Goal: Task Accomplishment & Management: Manage account settings

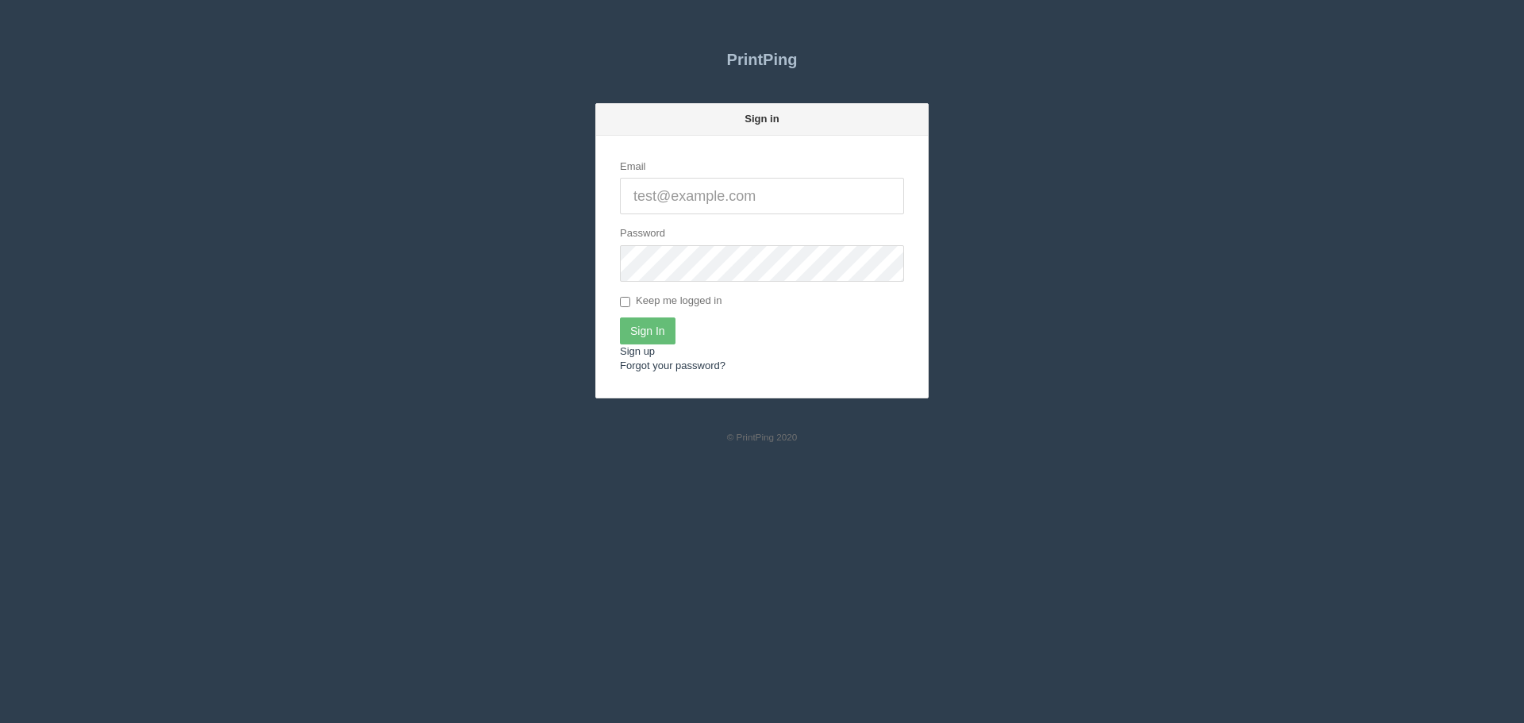
type input "[EMAIL_ADDRESS][DOMAIN_NAME]"
click at [673, 331] on input "Sign In" at bounding box center [648, 331] width 56 height 27
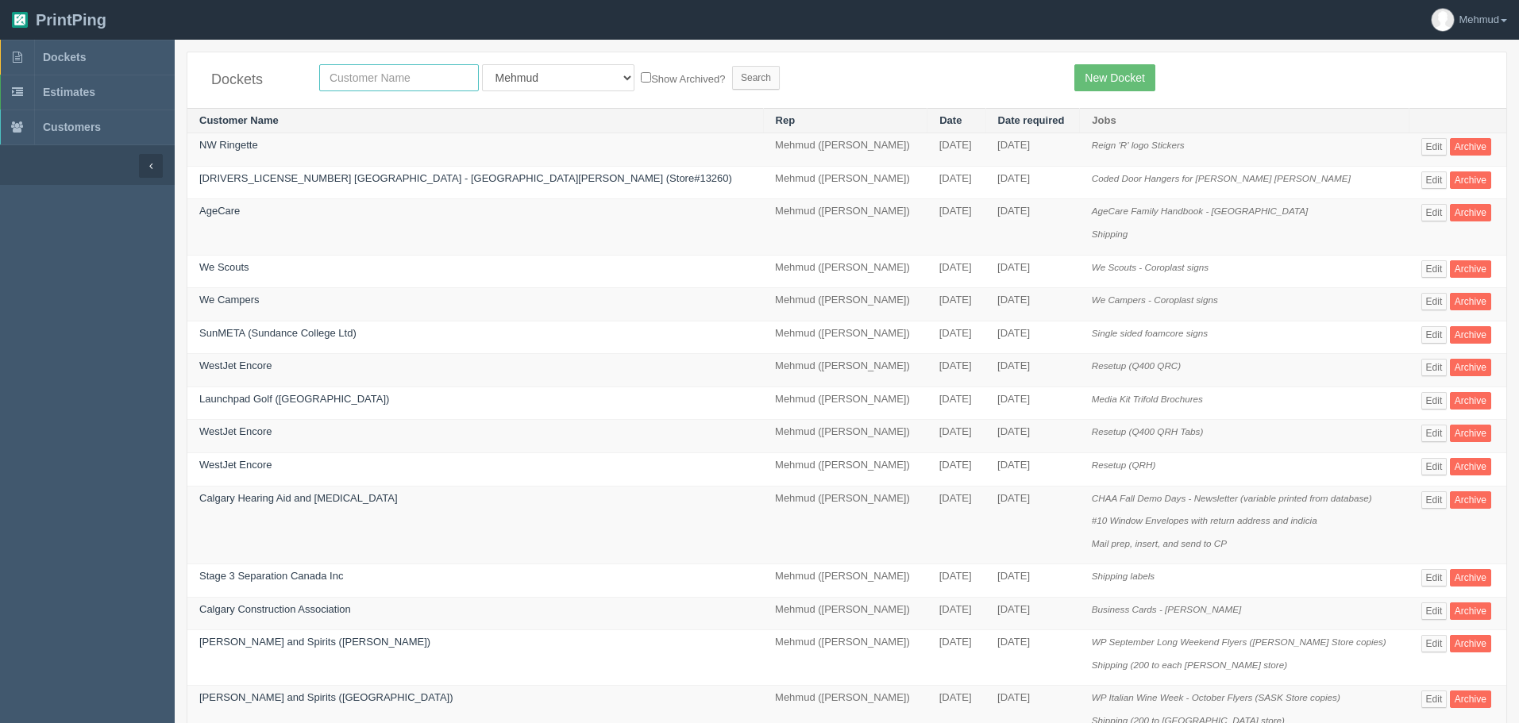
click at [363, 76] on input "text" at bounding box center [399, 77] width 160 height 27
type input "w"
type input "enc"
click at [254, 366] on link "WestJet Encore" at bounding box center [235, 366] width 73 height 12
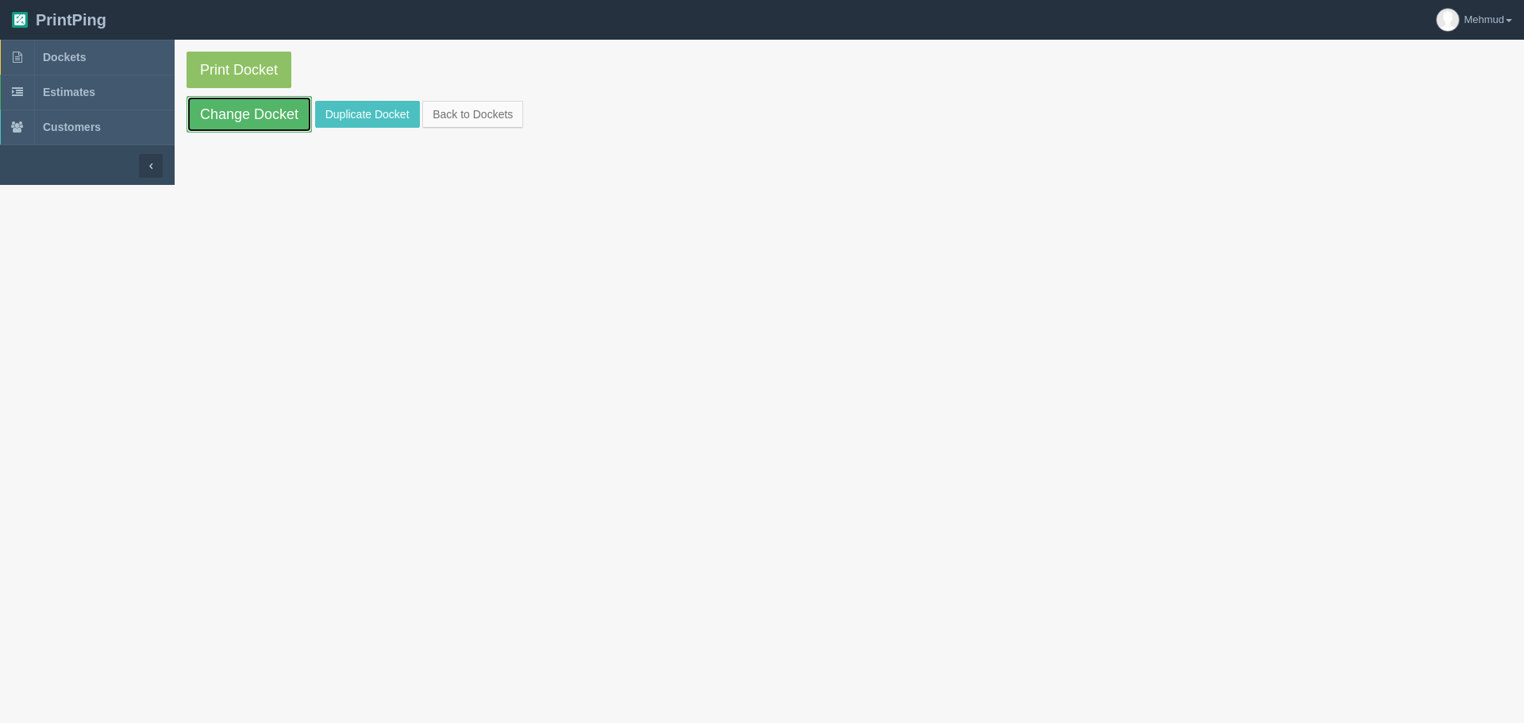
click at [248, 114] on link "Change Docket" at bounding box center [249, 114] width 125 height 37
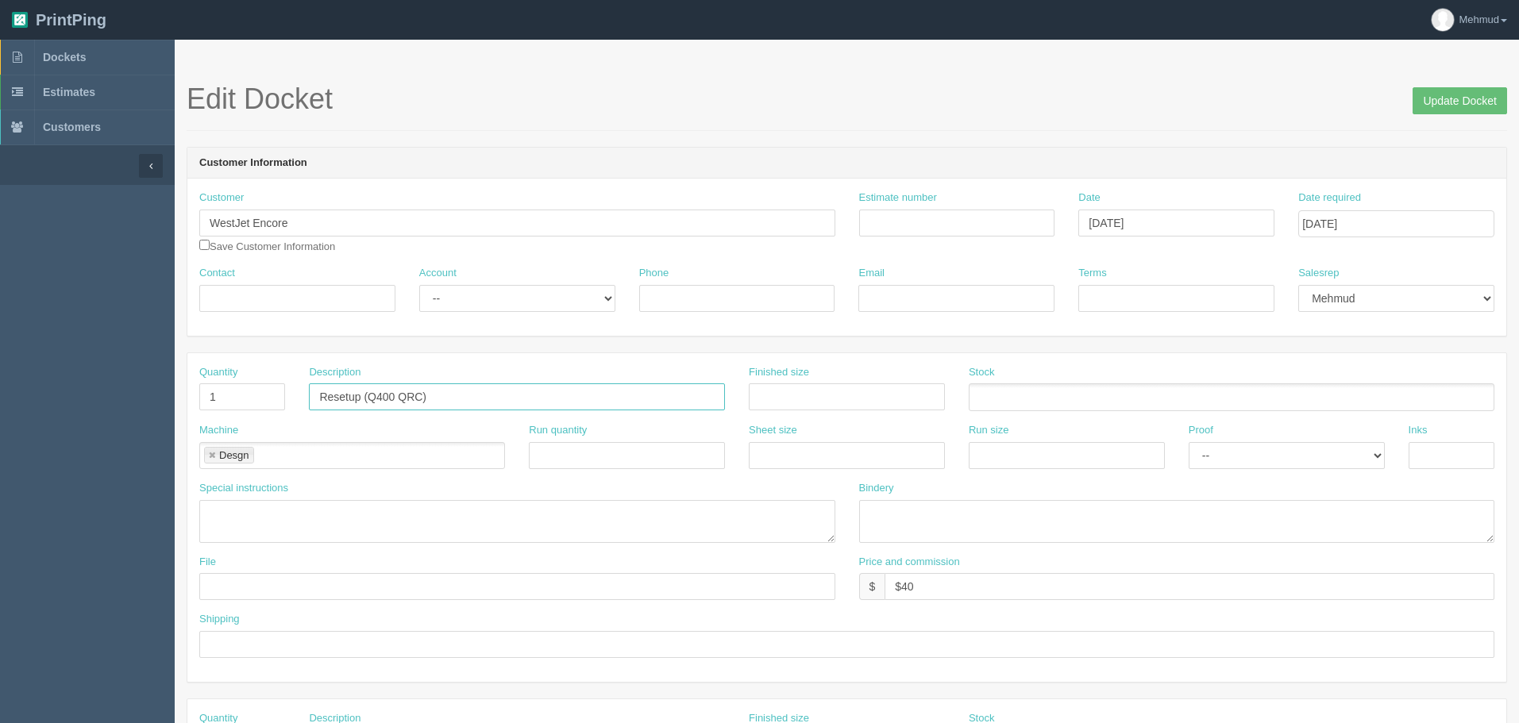
drag, startPoint x: 436, startPoint y: 394, endPoint x: 262, endPoint y: 387, distance: 174.0
click at [262, 387] on div "Quantity 1 Description Resetup (Q400 QRC) Finished size Stock" at bounding box center [846, 394] width 1319 height 58
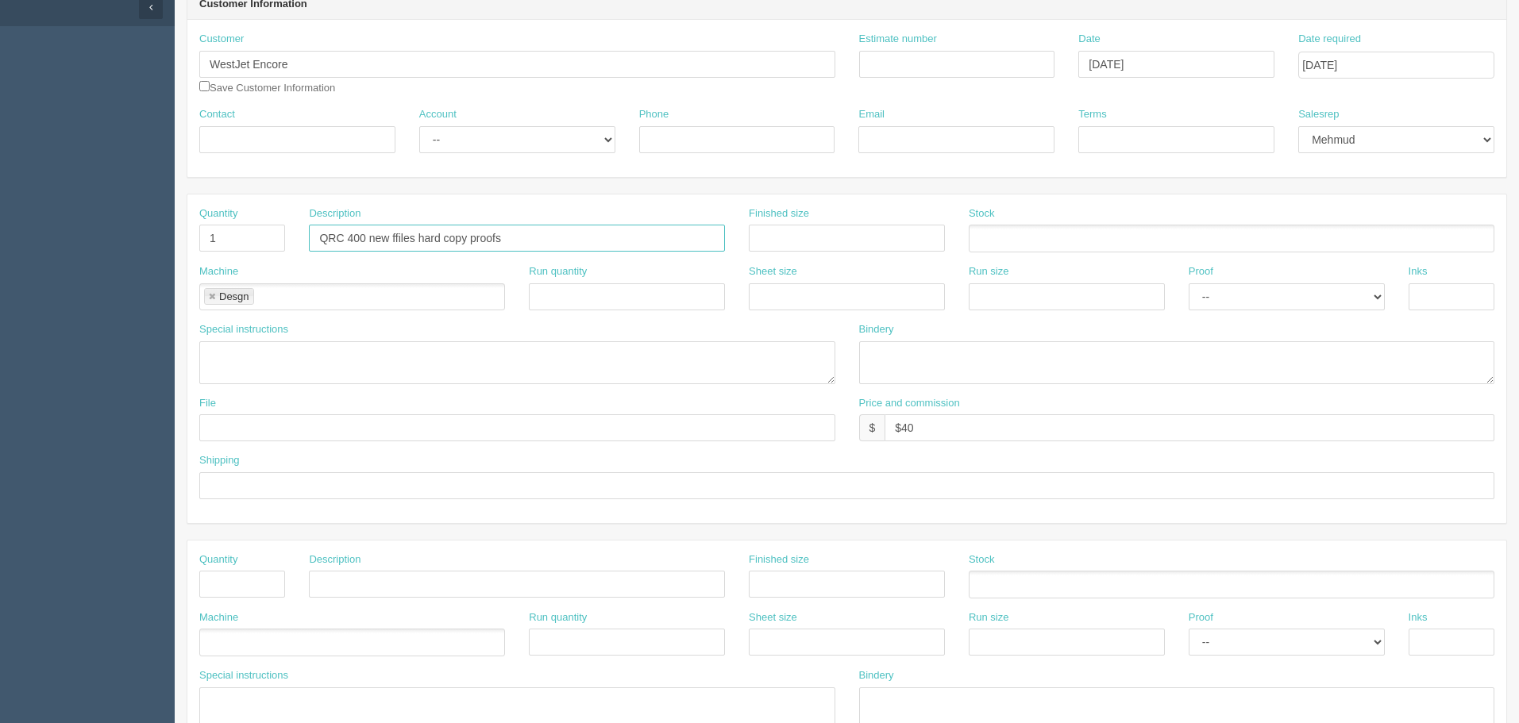
scroll to position [238, 0]
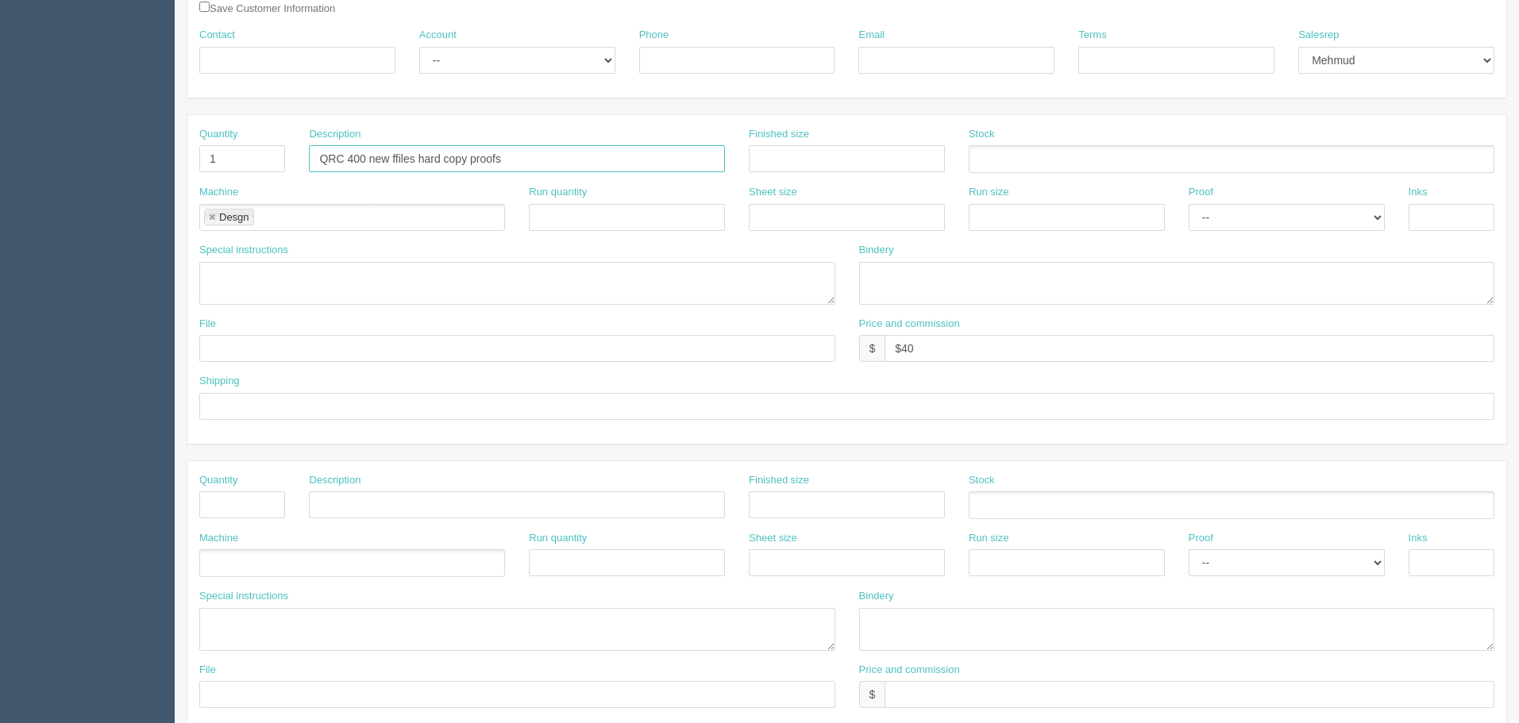
type input "QRC 400 new ffiles hard copy proofs"
click at [251, 507] on input "text" at bounding box center [242, 504] width 86 height 27
type input "1"
drag, startPoint x: 166, startPoint y: 134, endPoint x: 71, endPoint y: 148, distance: 96.2
click at [71, 148] on section "Dockets Estimates Customers" at bounding box center [759, 503] width 1519 height 1402
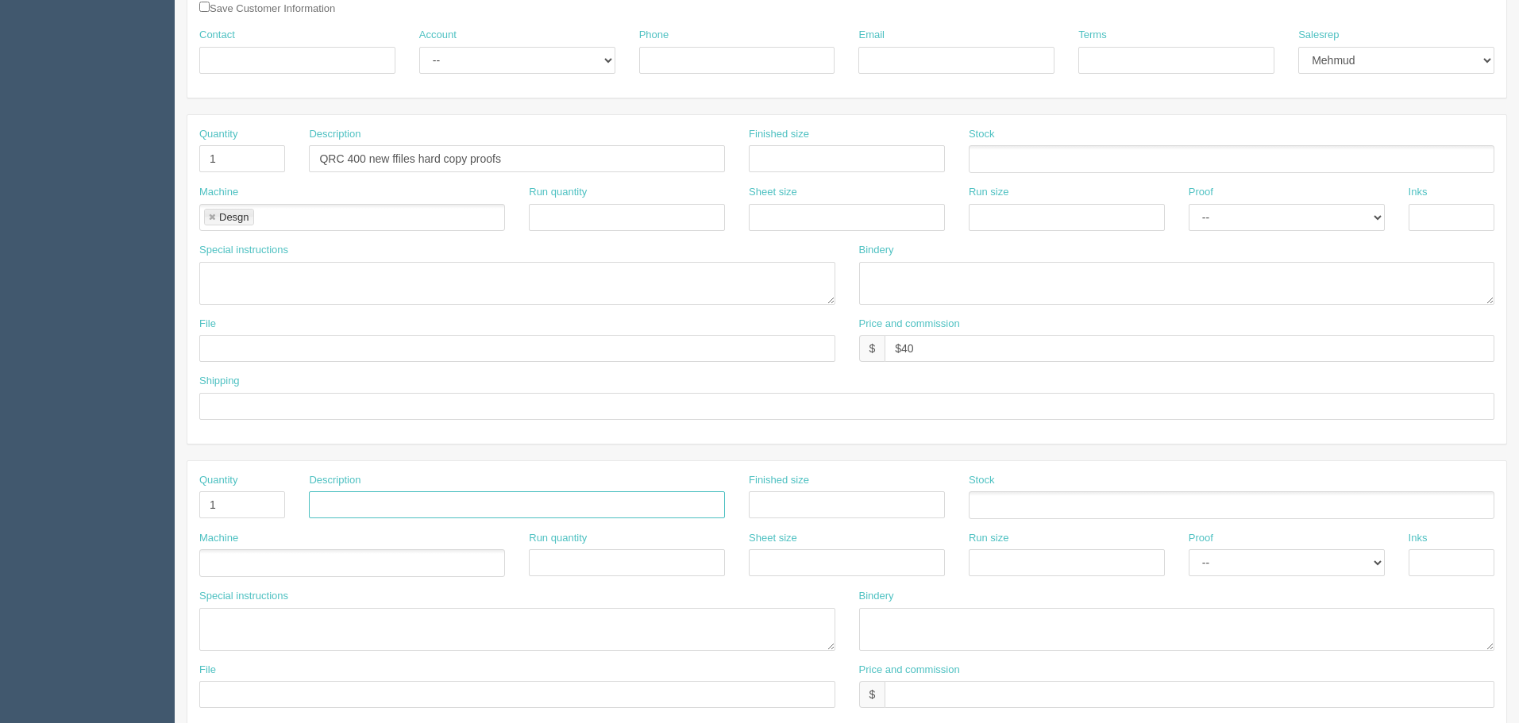
click at [337, 505] on input "text" at bounding box center [517, 504] width 416 height 27
paste input "QRC 400 new ffiles hard copy proofs"
drag, startPoint x: 420, startPoint y: 503, endPoint x: 632, endPoint y: 523, distance: 213.0
click at [632, 523] on div "Description QRC 400 new ffiles hard copy proofs" at bounding box center [517, 502] width 440 height 58
type input "QRC 400 new ffiles hard copy proofs"
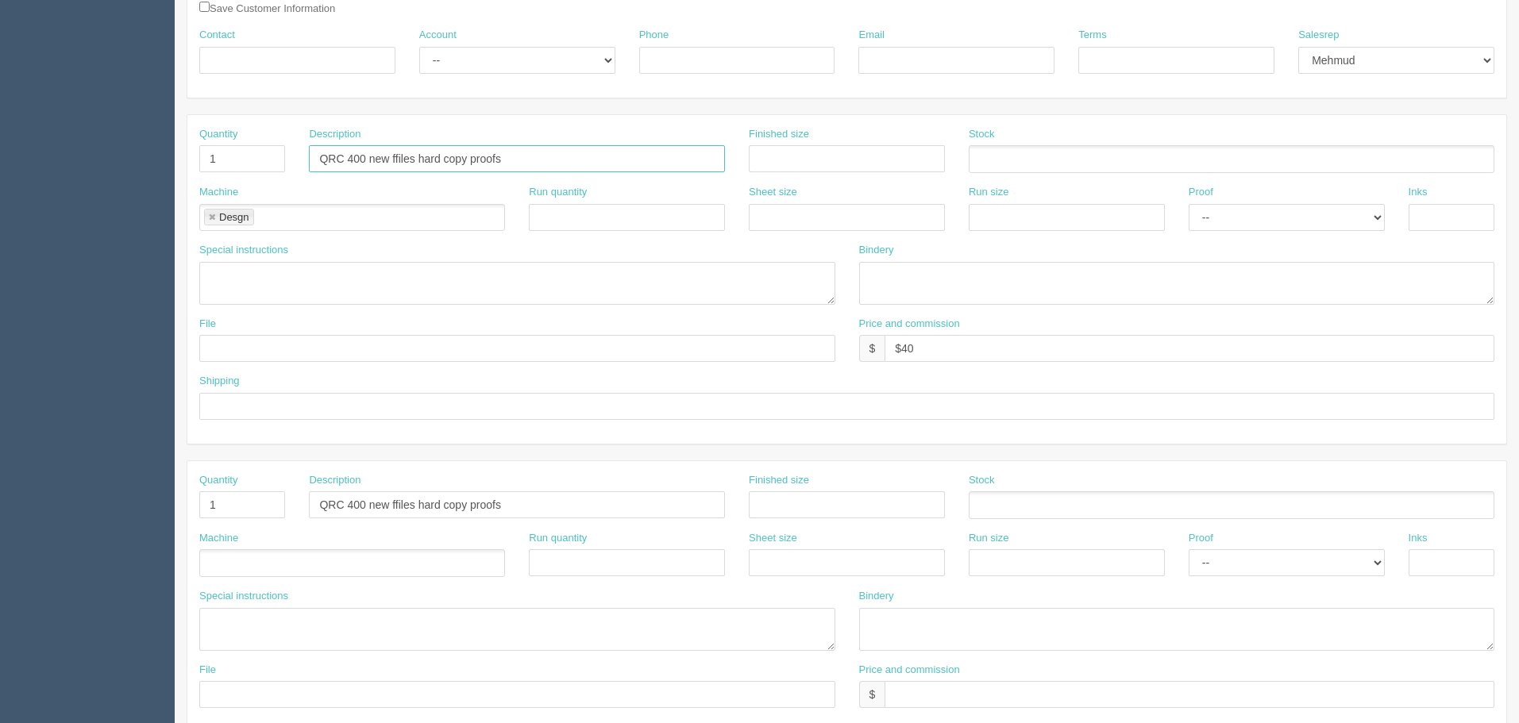
click at [399, 160] on input "QRC 400 new ffiles hard copy proofs" at bounding box center [517, 158] width 416 height 27
drag, startPoint x: 415, startPoint y: 159, endPoint x: 769, endPoint y: 198, distance: 355.5
click at [769, 198] on div "Quantity 1 Description QRC 400 new files hard copy proofs Finished size Stock M…" at bounding box center [846, 279] width 1319 height 329
drag, startPoint x: 412, startPoint y: 156, endPoint x: 708, endPoint y: 189, distance: 297.9
click at [419, 159] on input "QRC 400 new files eproofs" at bounding box center [517, 158] width 416 height 27
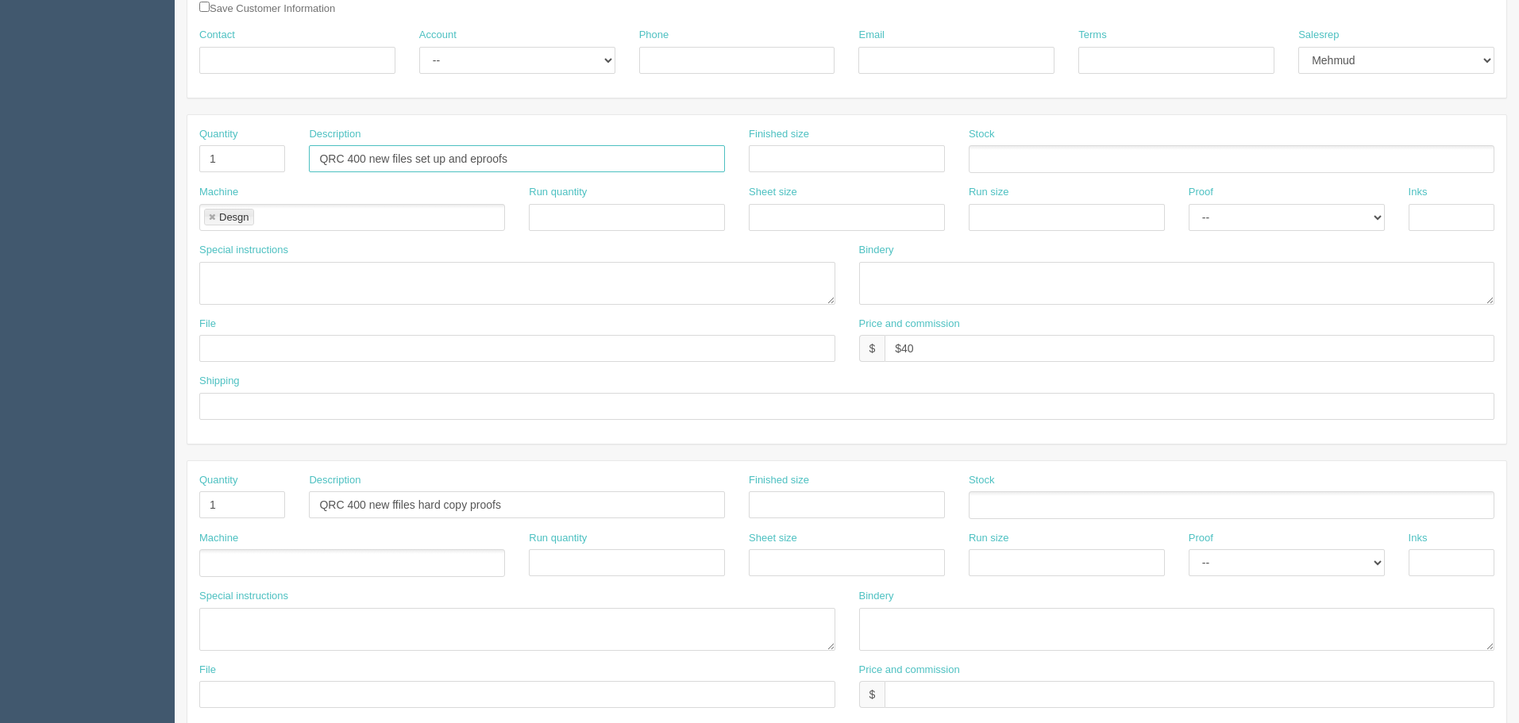
type input "QRC 400 new files set up and eproofs"
click at [913, 346] on input "$40" at bounding box center [1190, 348] width 610 height 27
click at [912, 345] on input "$2125" at bounding box center [1190, 348] width 610 height 27
type input "$21.25"
click at [930, 697] on input "text" at bounding box center [1190, 694] width 610 height 27
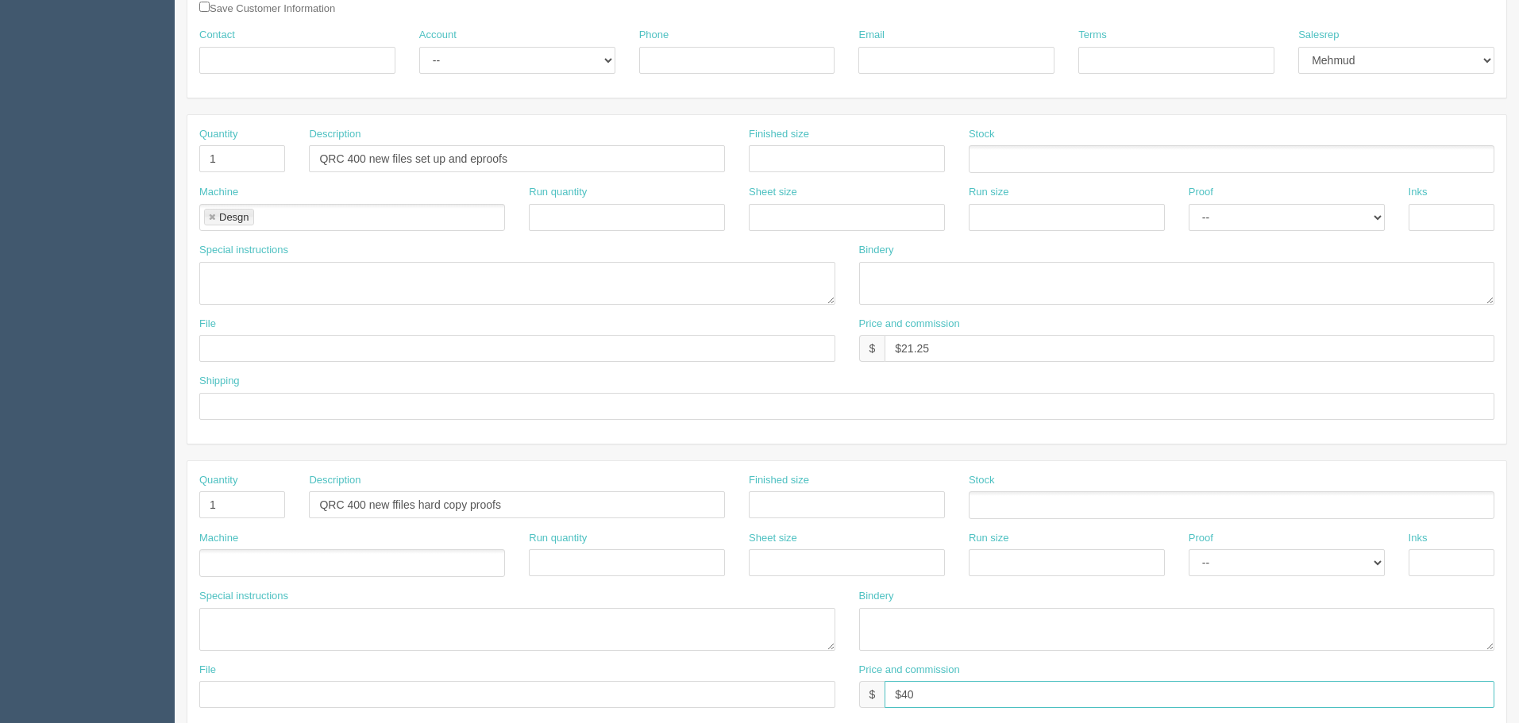
type input "$40"
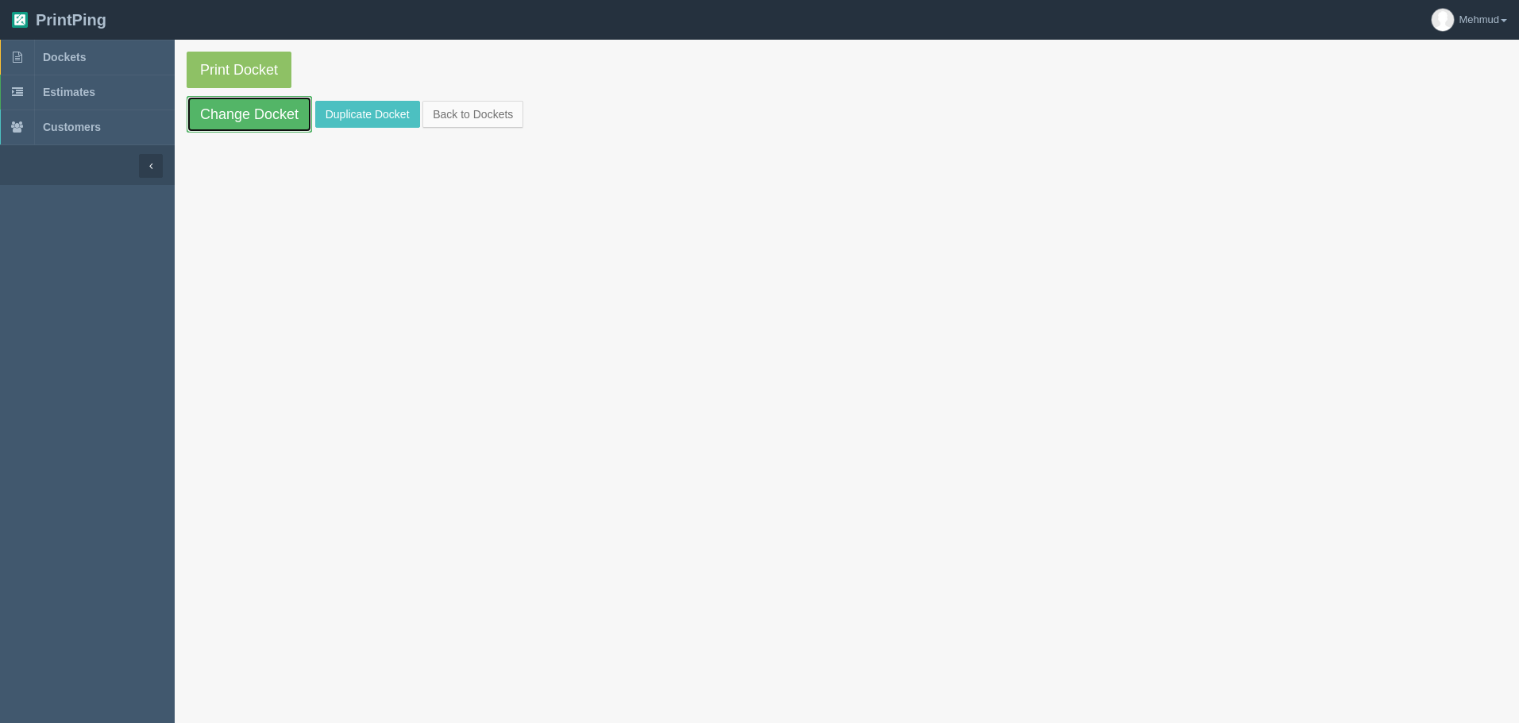
click at [243, 121] on link "Change Docket" at bounding box center [249, 114] width 125 height 37
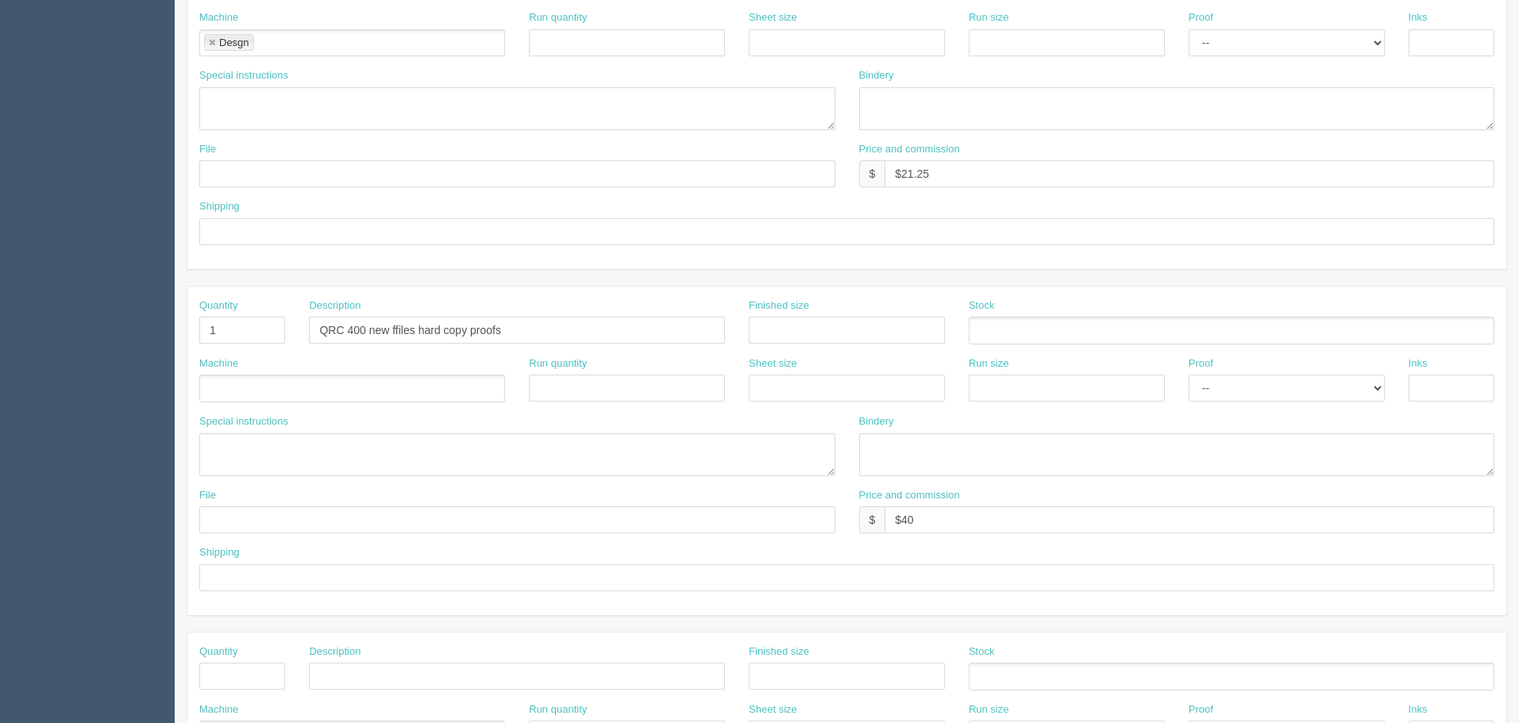
scroll to position [238, 0]
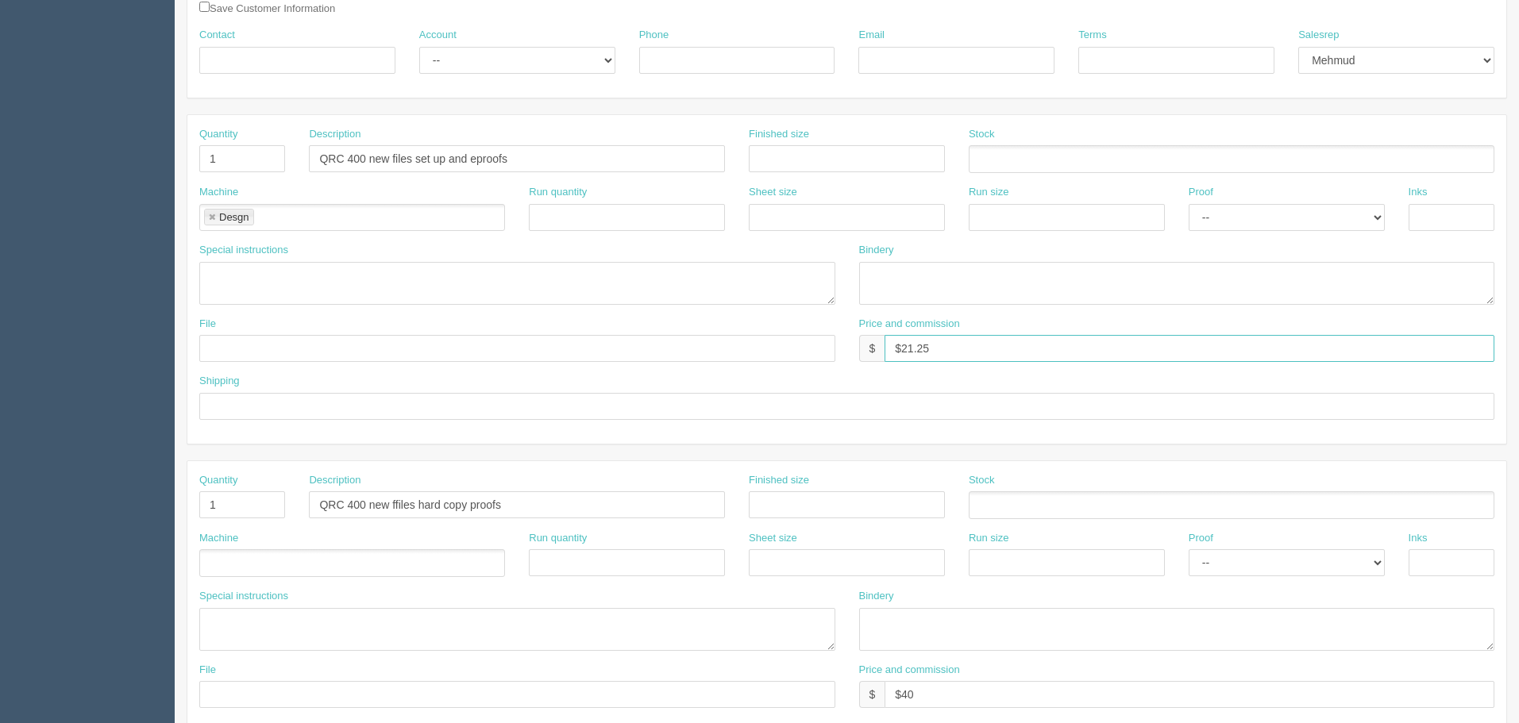
click at [1061, 345] on input "$21.25" at bounding box center [1190, 348] width 610 height 27
drag, startPoint x: 939, startPoint y: 350, endPoint x: 1096, endPoint y: 359, distance: 156.7
click at [1096, 359] on input "$21.25 MJ$0 AR$0" at bounding box center [1190, 348] width 610 height 27
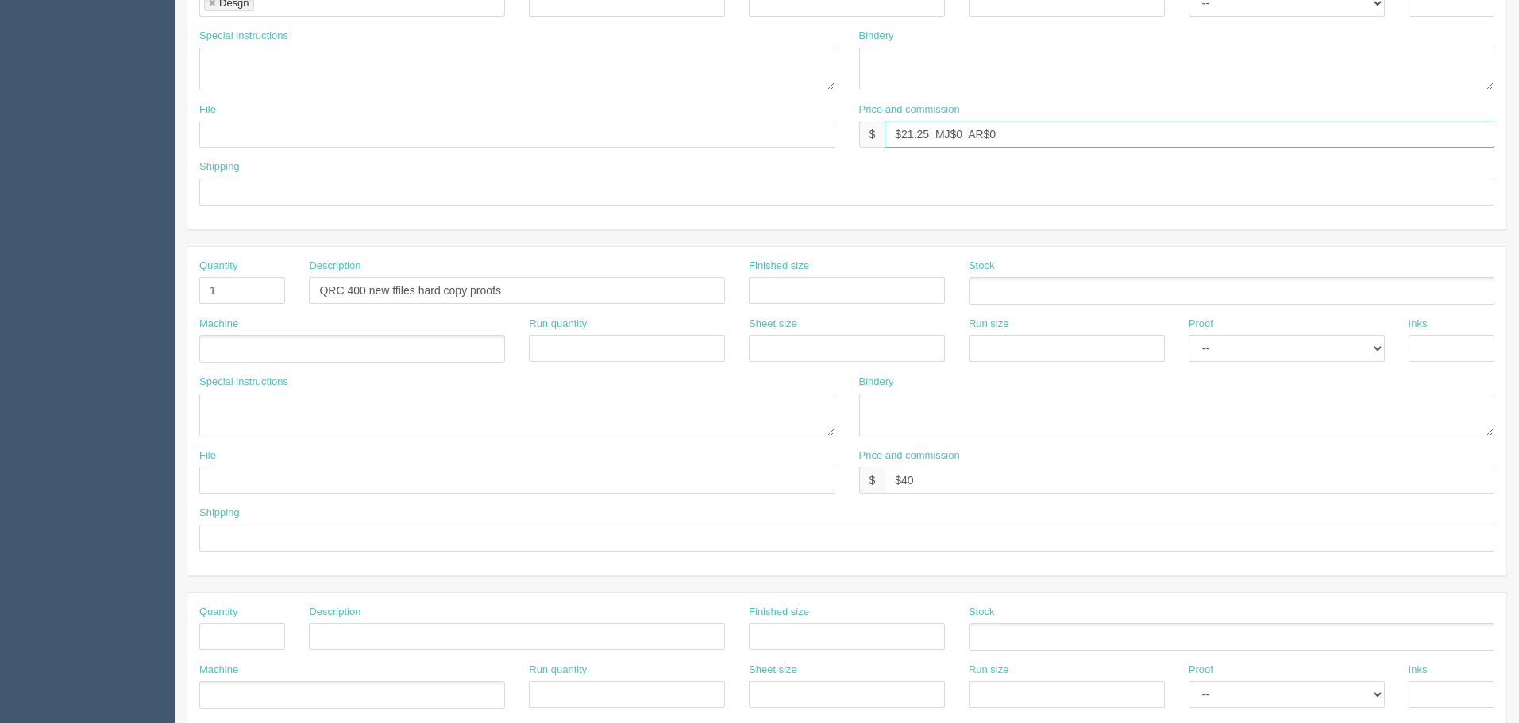
scroll to position [476, 0]
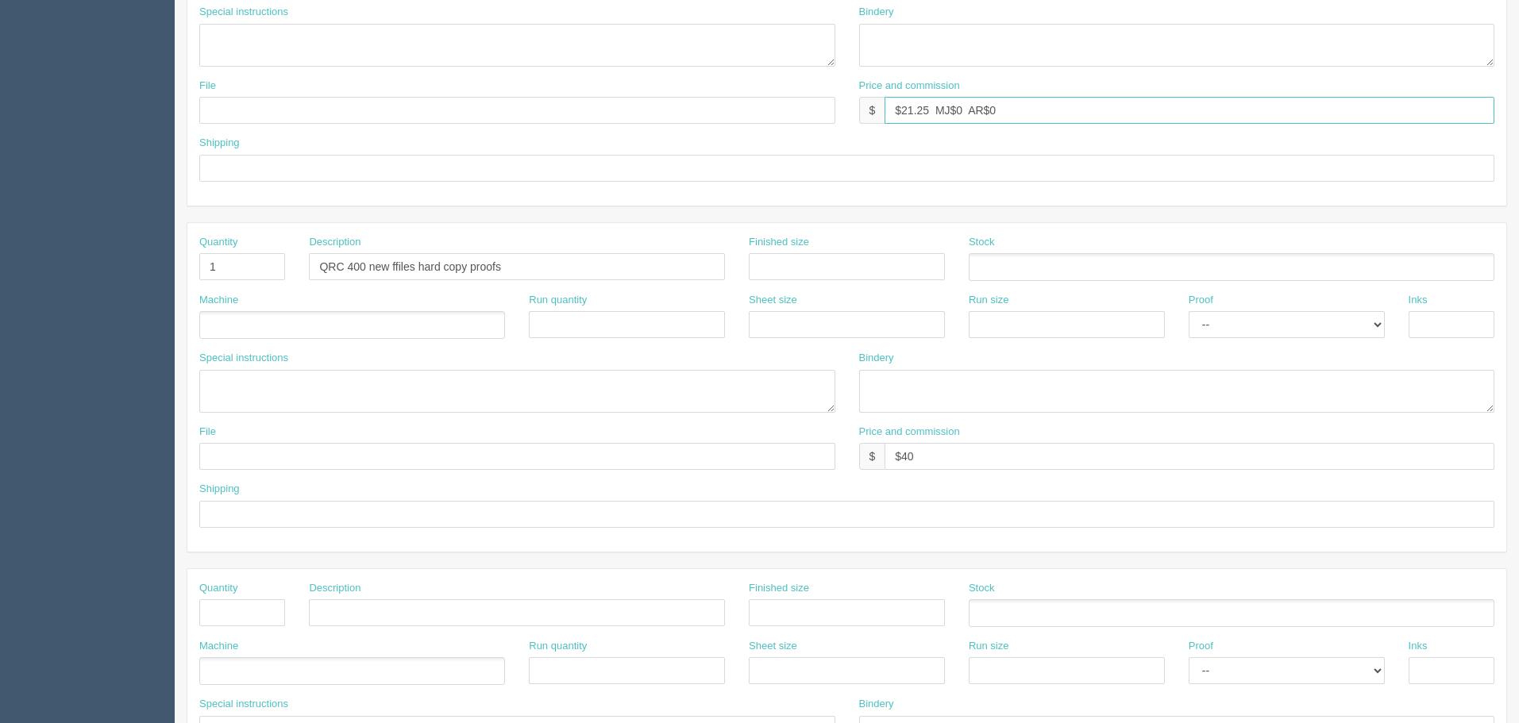
type input "$21.25 MJ$0 AR$0"
click at [925, 462] on input "$40" at bounding box center [1190, 456] width 610 height 27
paste input "MJ$0 AR$0"
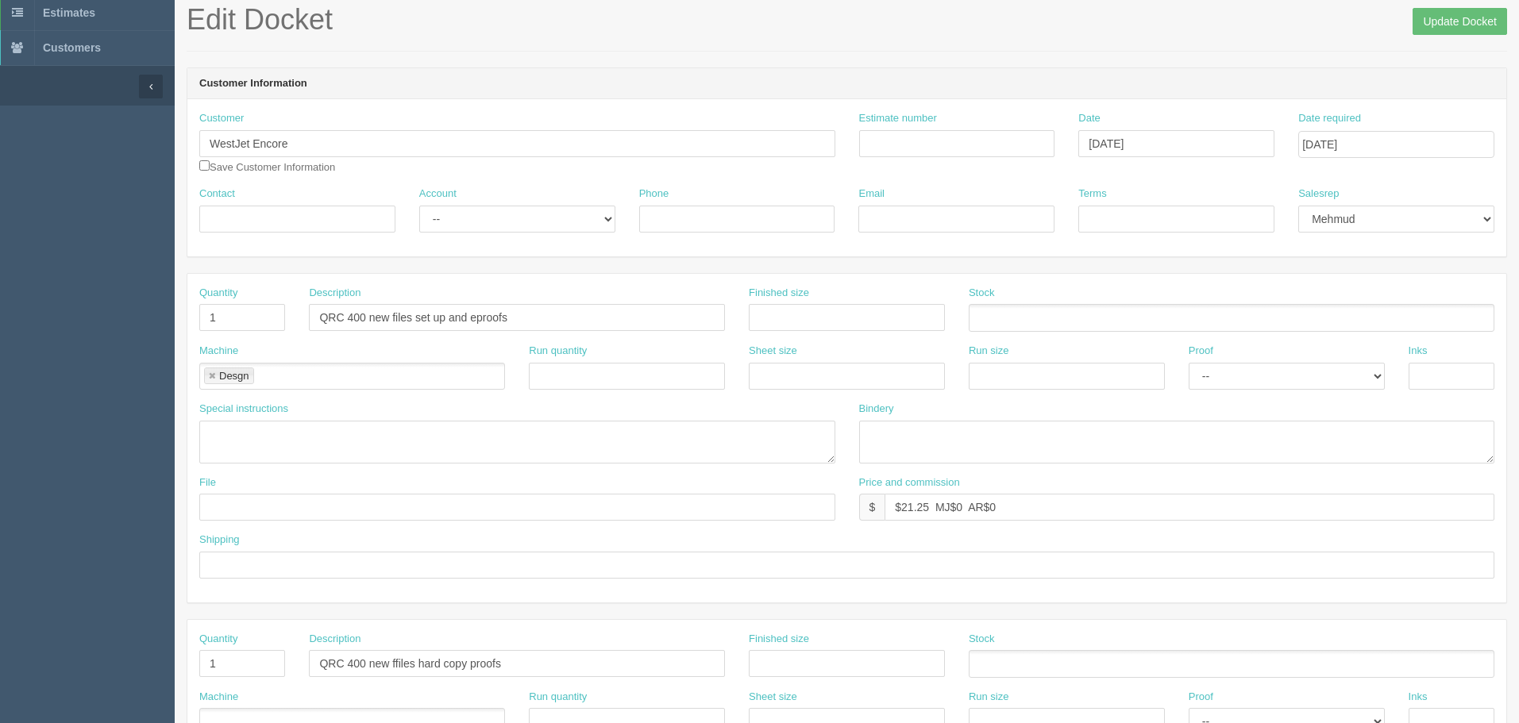
scroll to position [0, 0]
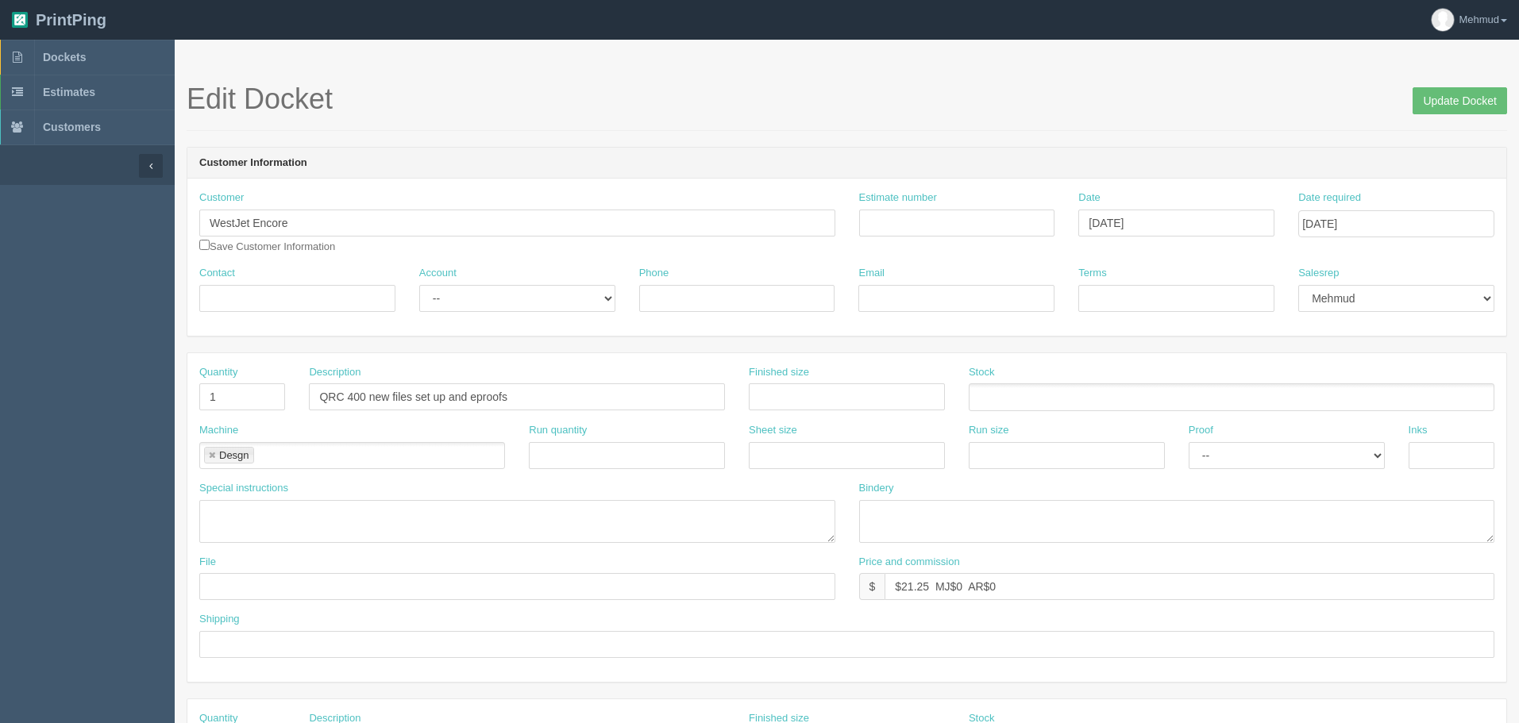
type input "$40 MJ$0 AR$0"
click at [885, 222] on input "Estimate number" at bounding box center [957, 223] width 196 height 27
type input "file edits etc"
click at [491, 304] on select "-- Existing Client Allrush Client Rep Client" at bounding box center [517, 298] width 196 height 27
select select "Rep Client"
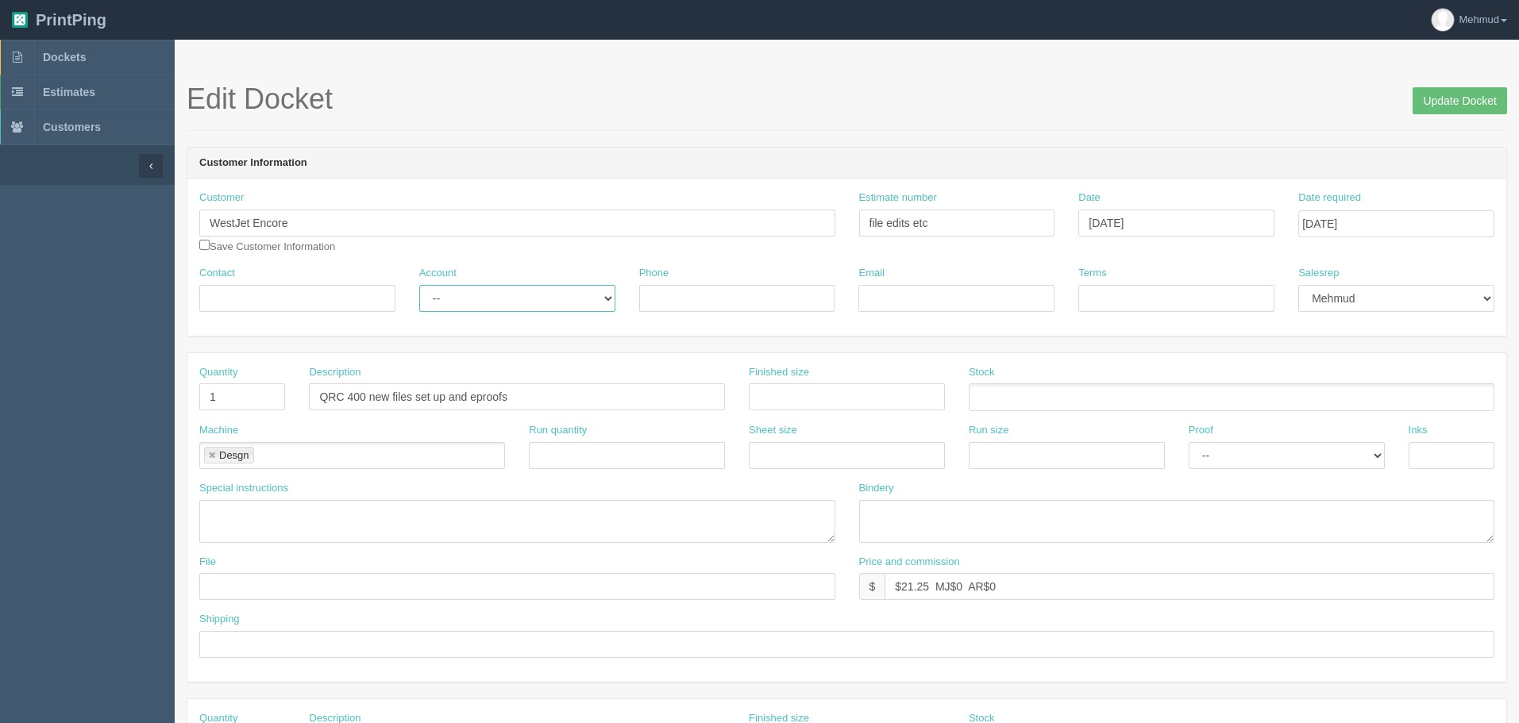
click at [419, 285] on select "-- Existing Client Allrush Client Rep Client" at bounding box center [517, 298] width 196 height 27
click at [1459, 104] on input "Update Docket" at bounding box center [1460, 100] width 94 height 27
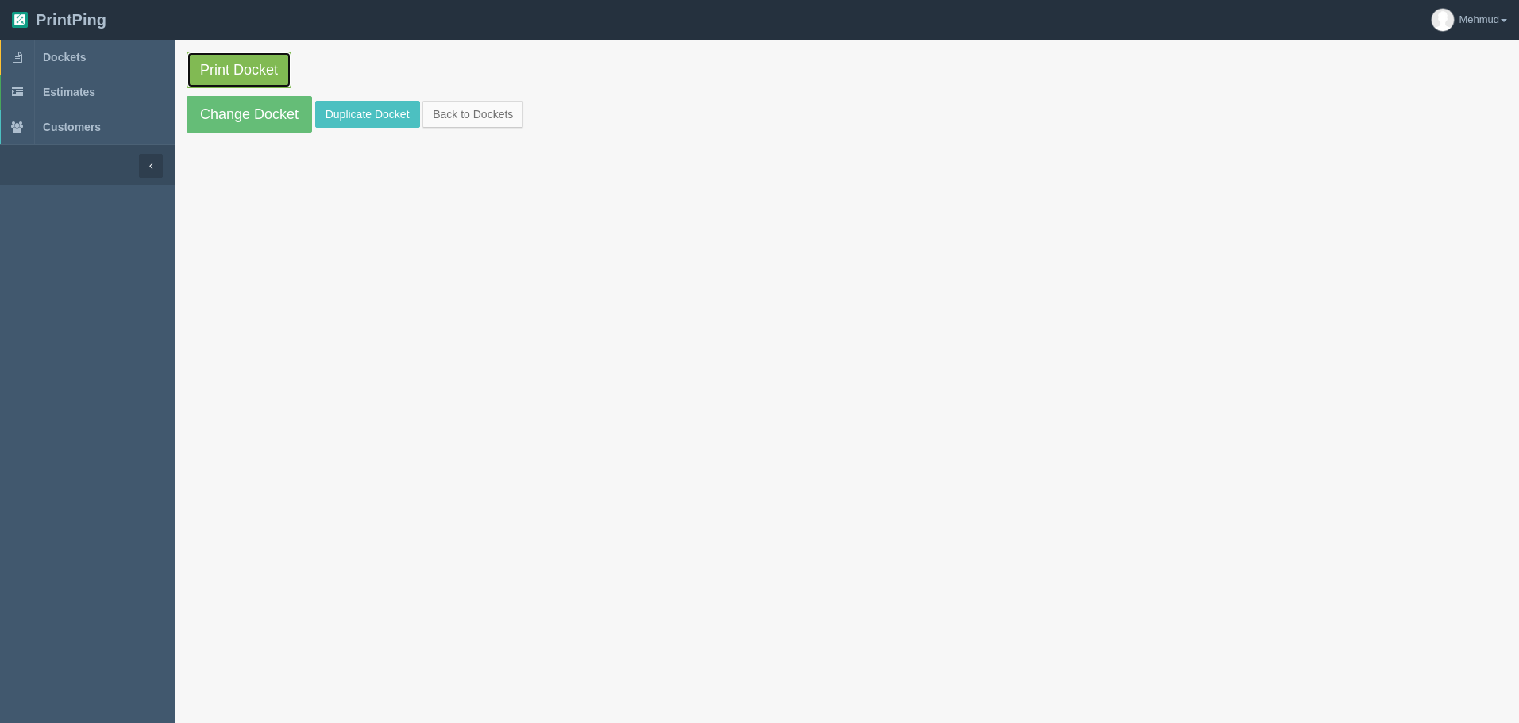
click at [236, 64] on link "Print Docket" at bounding box center [239, 70] width 105 height 37
click at [265, 113] on link "Change Docket" at bounding box center [249, 114] width 125 height 37
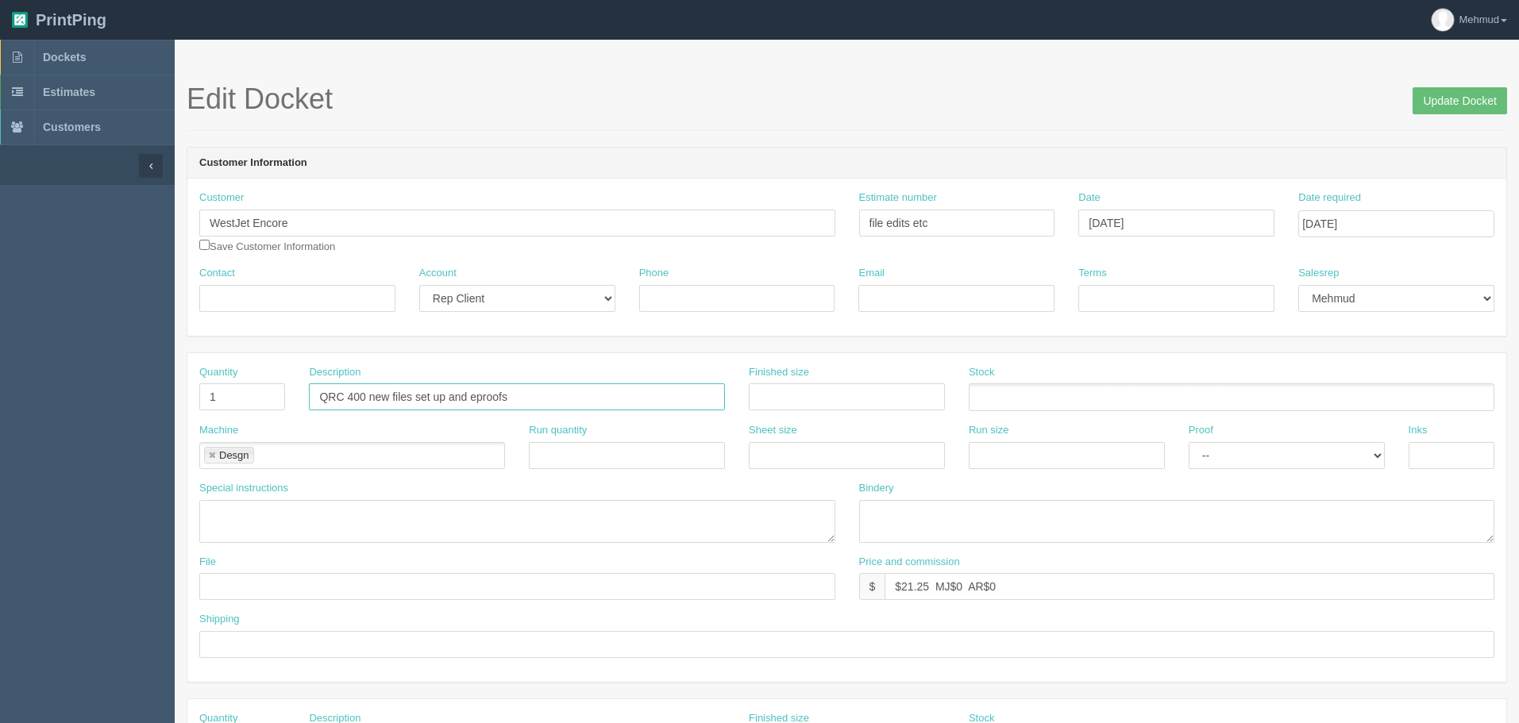
click at [363, 395] on input "QRC 400 new files set up and eproofs" at bounding box center [517, 396] width 416 height 27
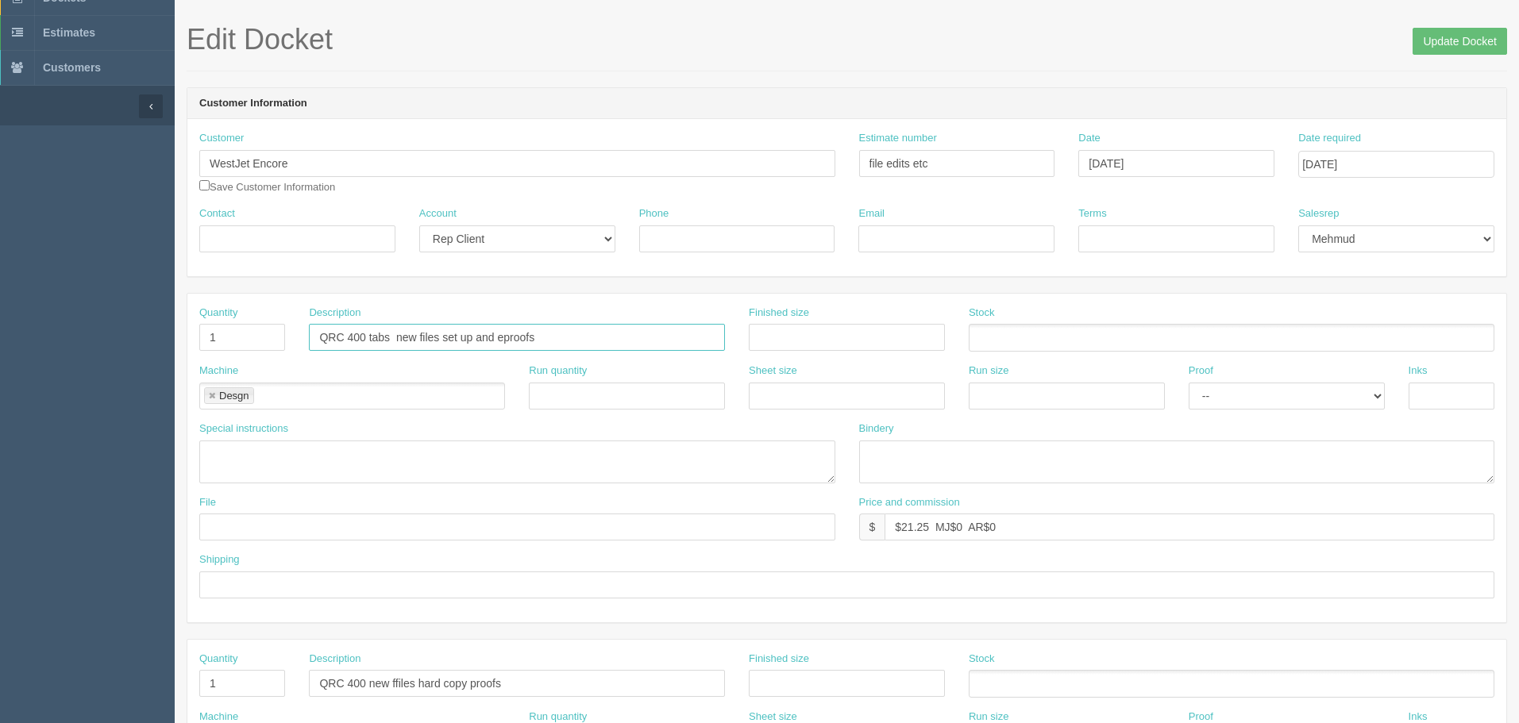
scroll to position [159, 0]
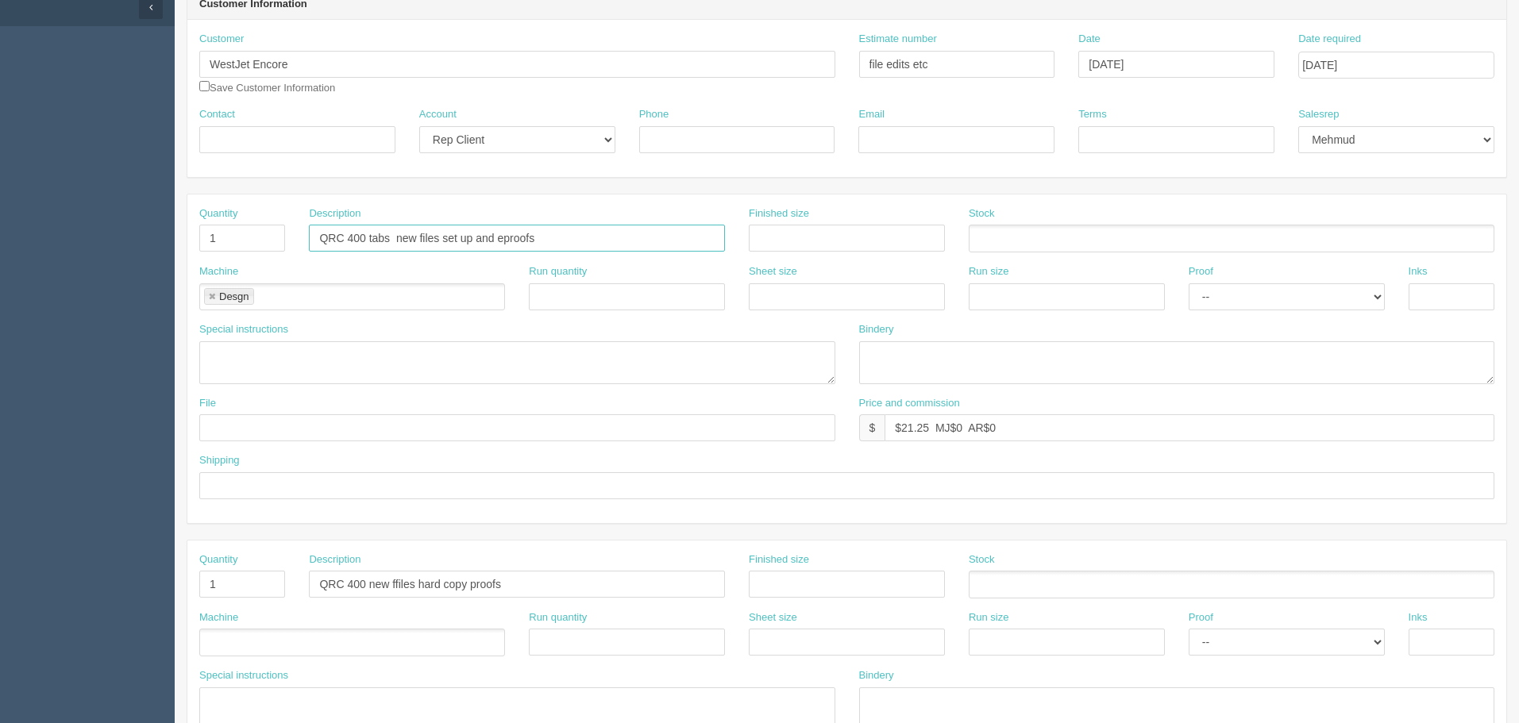
click at [345, 233] on input "QRC 400 tabs new files set up and eproofs" at bounding box center [517, 238] width 416 height 27
type input "Q 400 tabs new files set up and eproofs"
click at [350, 579] on input "QRC 400 new ffiles hard copy proofs" at bounding box center [517, 584] width 416 height 27
type input "Q400 new ffiles hard copy proofs"
click at [333, 241] on input "Q 400 tabs new files set up and eproofs" at bounding box center [517, 238] width 416 height 27
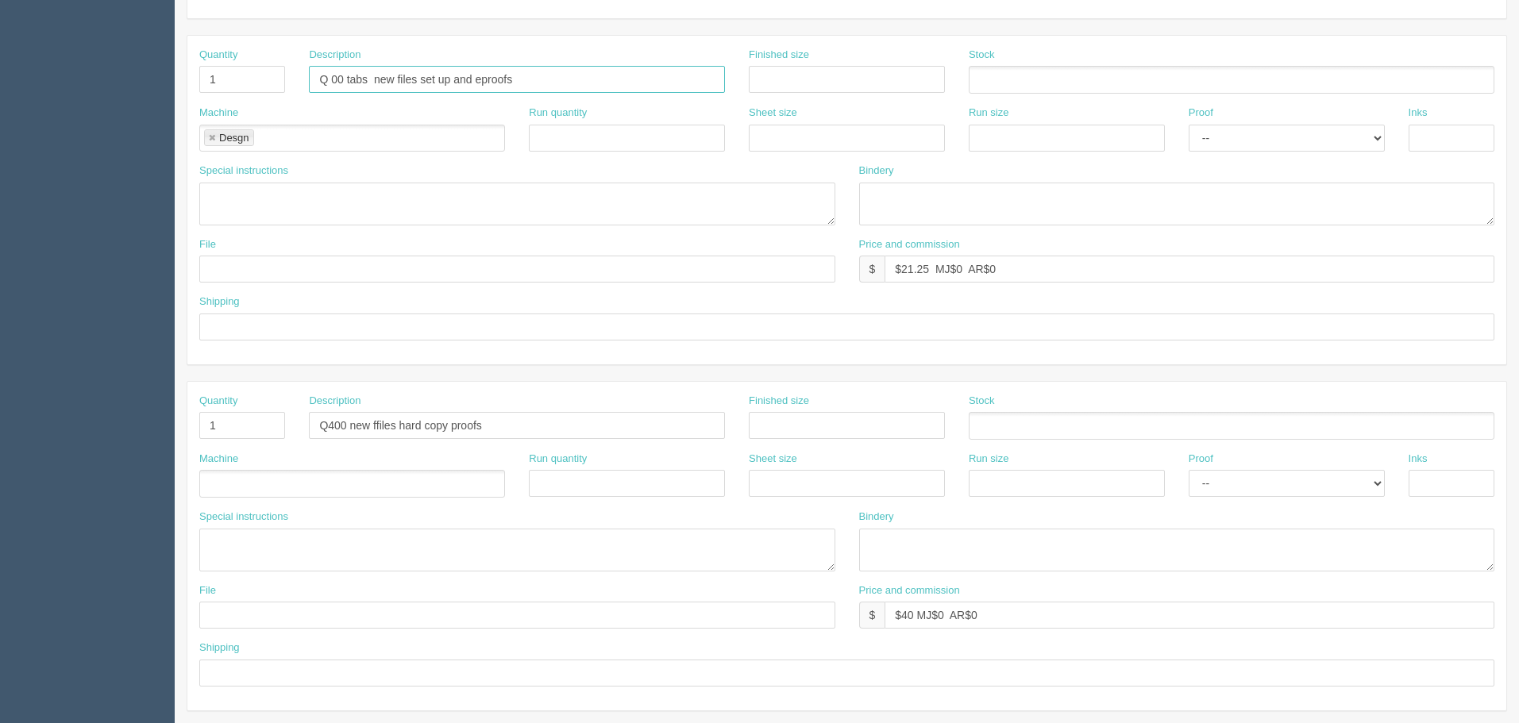
scroll to position [397, 0]
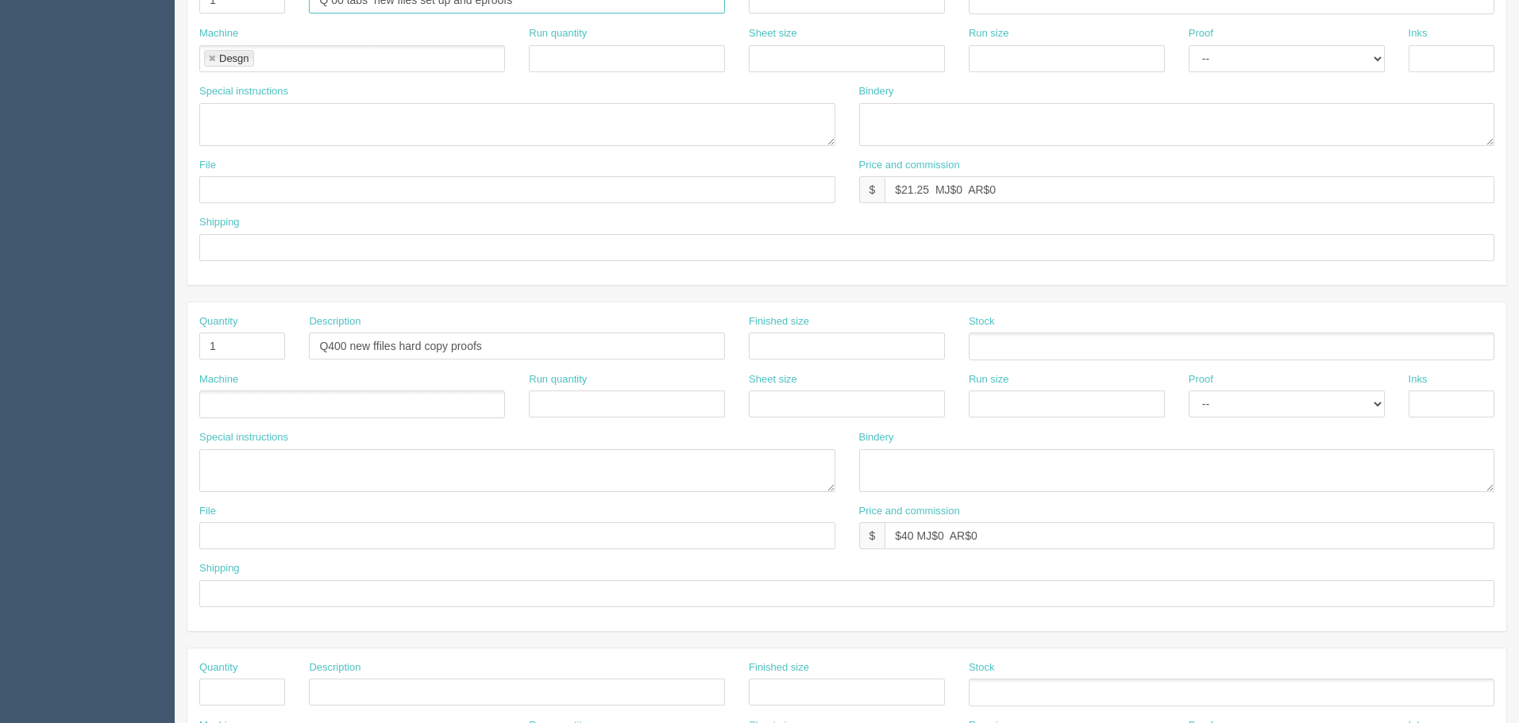
type input "Q 00 tabs new files set up and eproofs"
click at [377, 346] on input "Q400 new ffiles hard copy proofs" at bounding box center [517, 346] width 416 height 27
drag, startPoint x: 349, startPoint y: 345, endPoint x: 445, endPoint y: 372, distance: 100.6
click at [353, 345] on input "Q400 new files hard copy proofs" at bounding box center [517, 346] width 416 height 27
click at [349, 345] on input "Q400 new files hard copy proofs" at bounding box center [517, 346] width 416 height 27
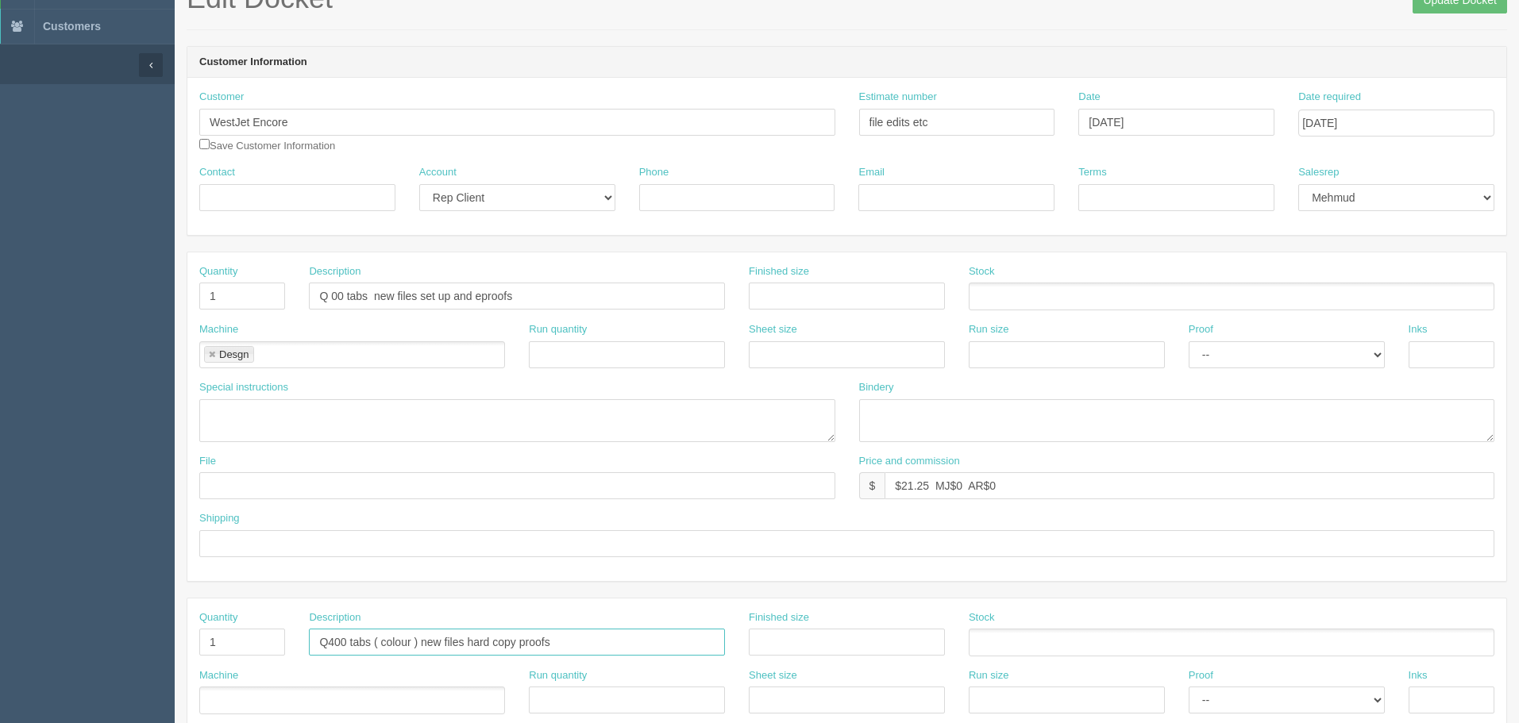
scroll to position [0, 0]
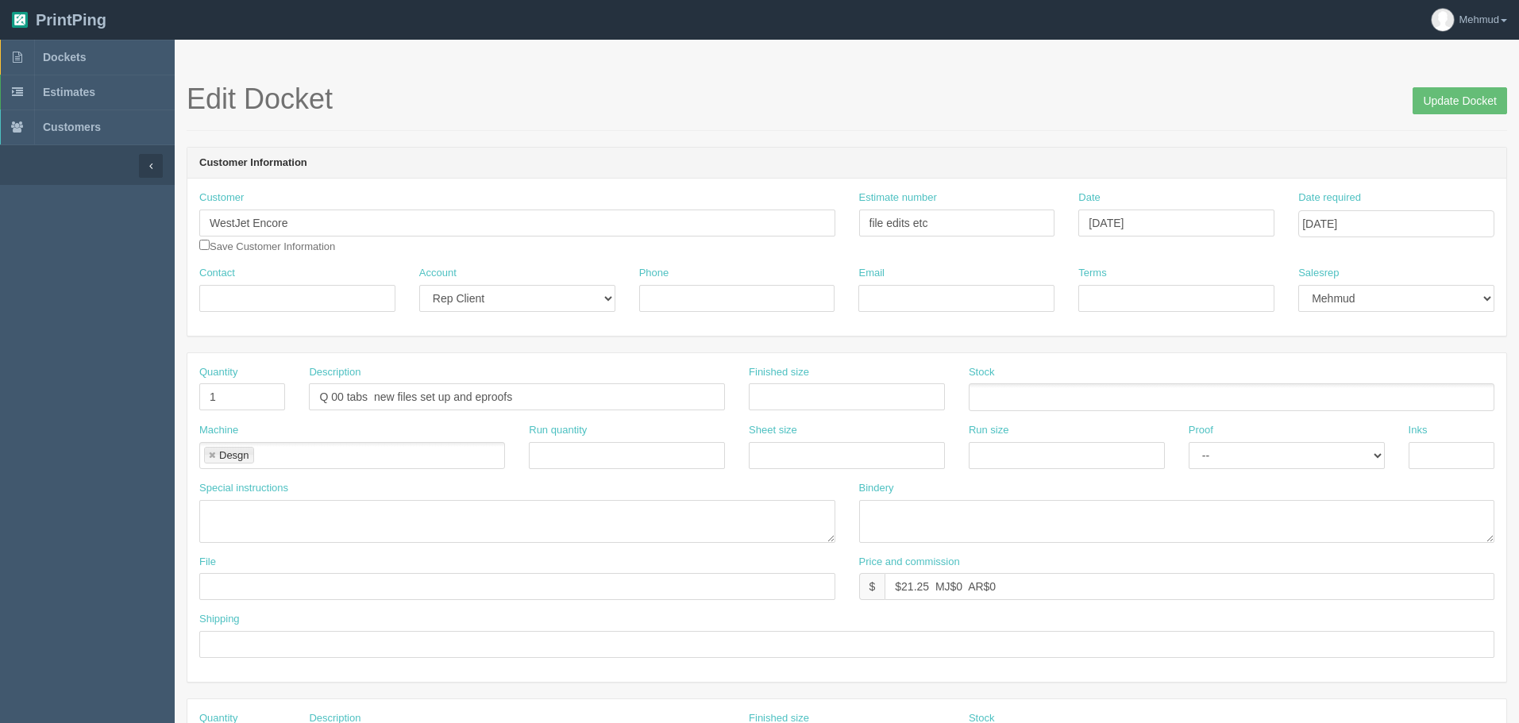
type input "Q400 tabs ( colour ) new files hard copy proofs"
click at [1420, 109] on input "Update Docket" at bounding box center [1460, 100] width 94 height 27
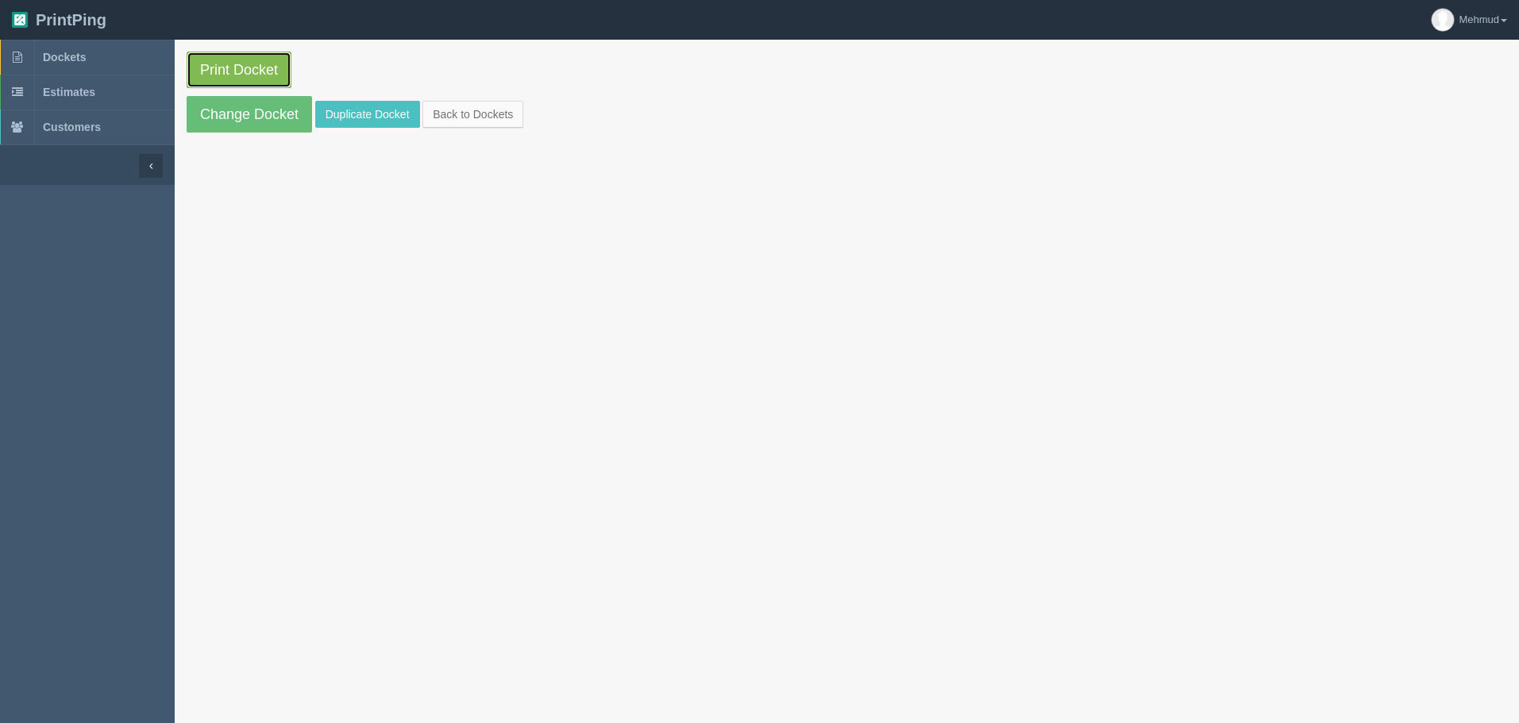
click at [256, 71] on link "Print Docket" at bounding box center [239, 70] width 105 height 37
click at [282, 108] on link "Change Docket" at bounding box center [249, 114] width 125 height 37
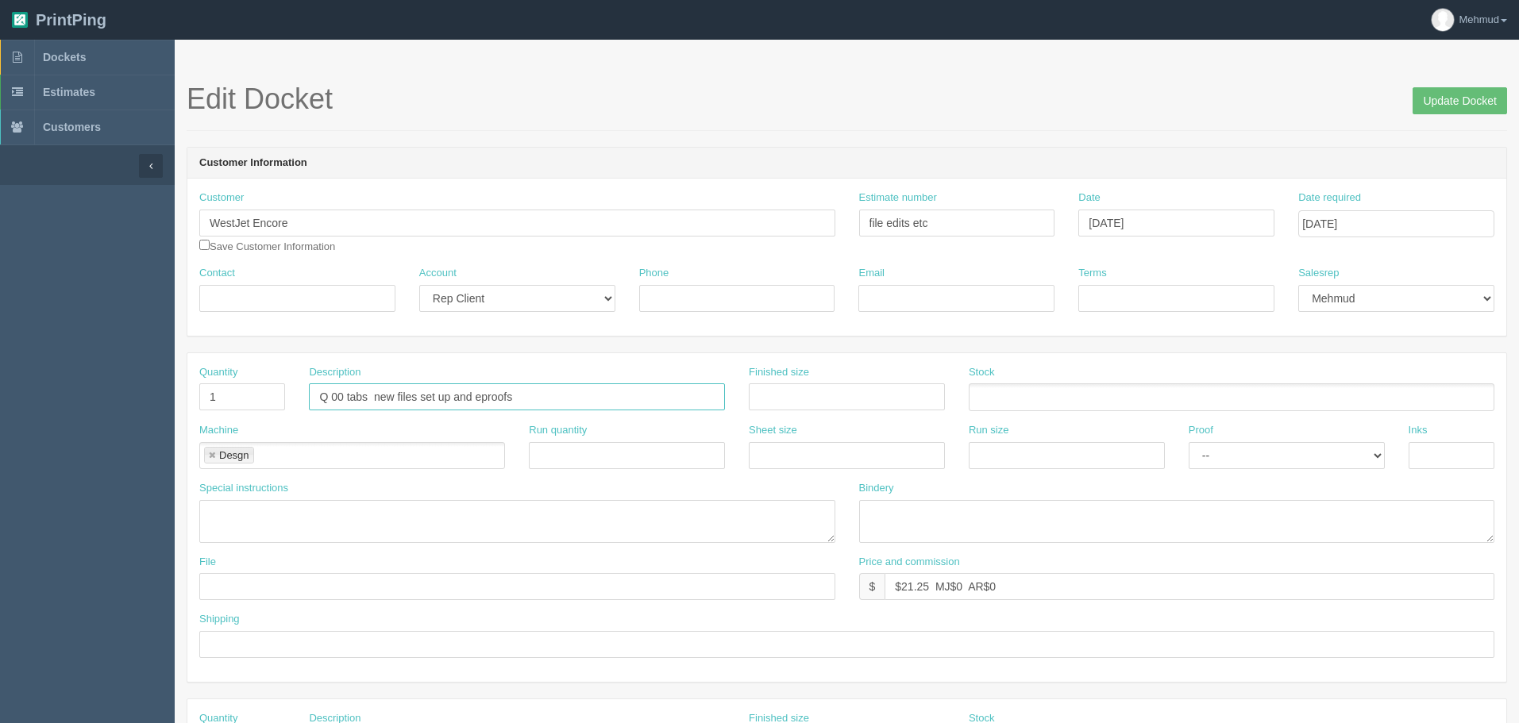
click at [330, 397] on input "Q 00 tabs new files set up and eproofs" at bounding box center [517, 396] width 416 height 27
type input "Q 400 tabs new files set up and eproofs"
click at [1459, 105] on input "Update Docket" at bounding box center [1460, 100] width 94 height 27
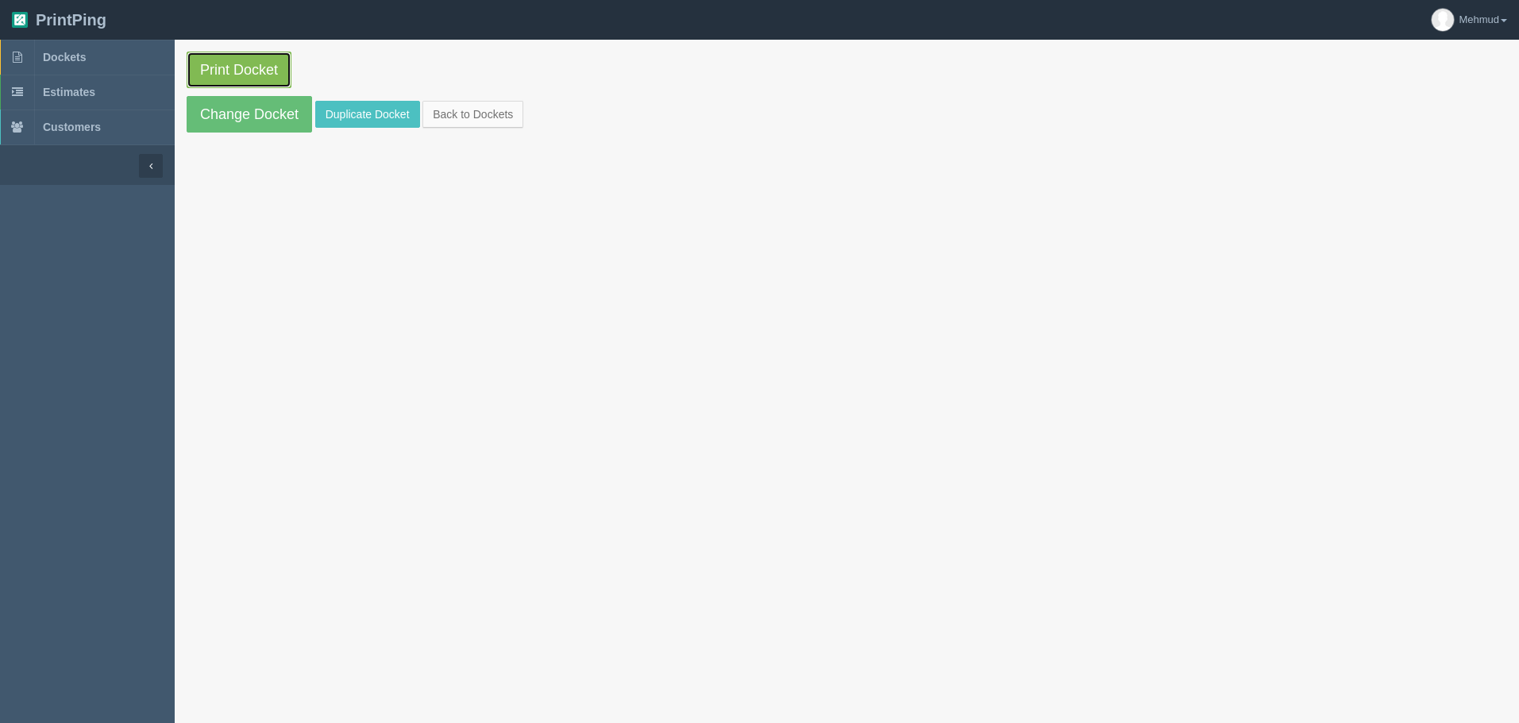
click at [256, 75] on link "Print Docket" at bounding box center [239, 70] width 105 height 37
click at [251, 112] on link "Change Docket" at bounding box center [249, 114] width 125 height 37
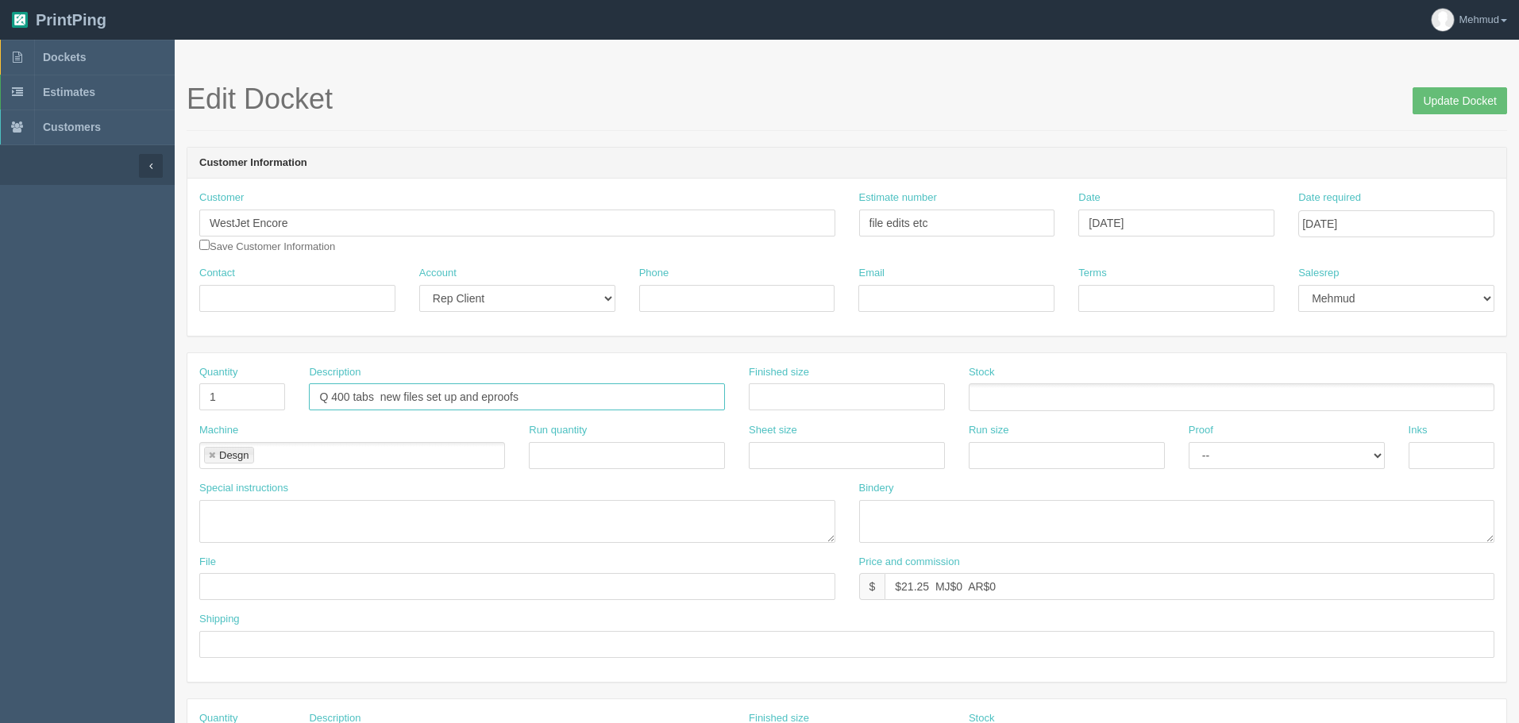
click at [329, 398] on input "Q 400 tabs new files set up and eproofs" at bounding box center [517, 396] width 416 height 27
click at [368, 395] on input "Q400 tabs new files set up and eproofs" at bounding box center [517, 396] width 416 height 27
type input "Q400 QRH new files set up and eproofs"
drag, startPoint x: 927, startPoint y: 583, endPoint x: 902, endPoint y: 596, distance: 28.8
click at [902, 596] on input "$21.25 MJ$0 AR$0" at bounding box center [1190, 586] width 610 height 27
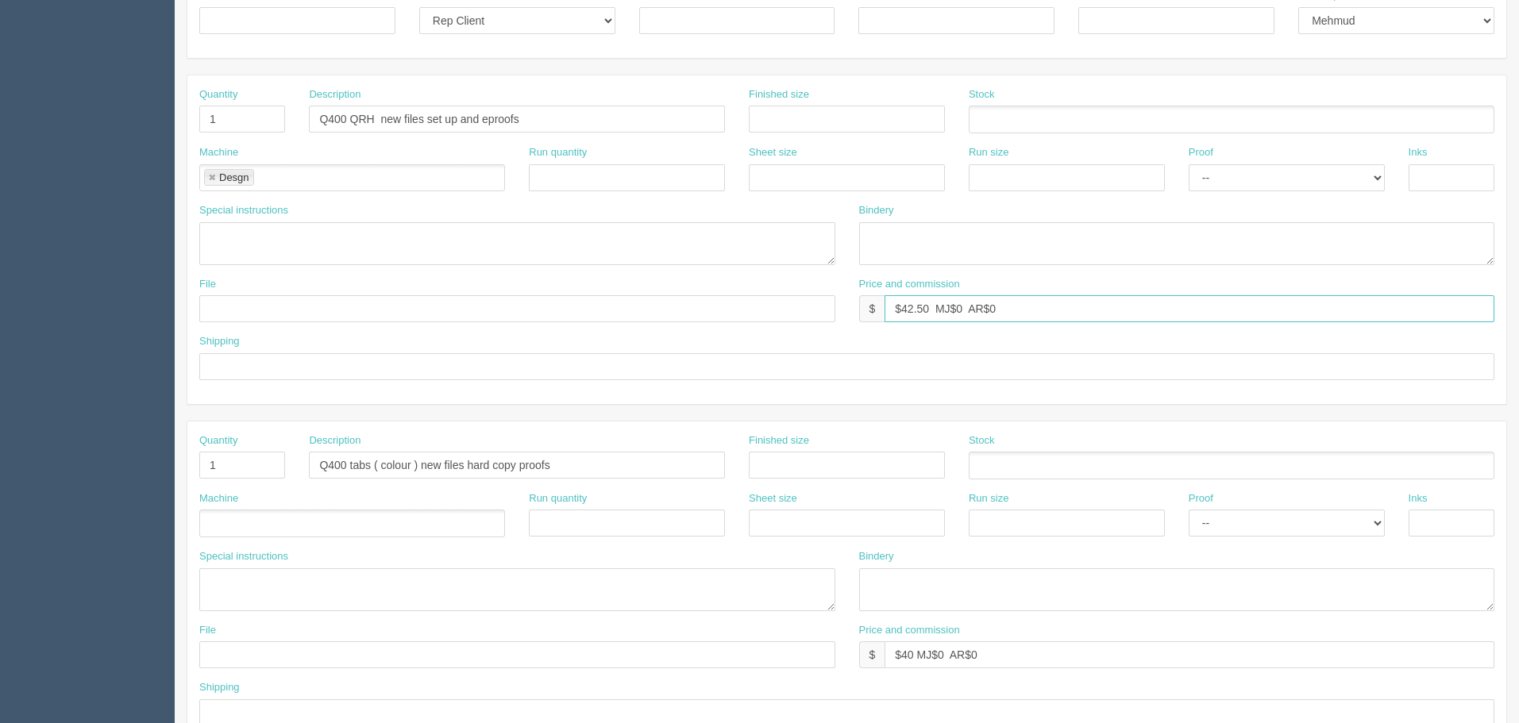
scroll to position [318, 0]
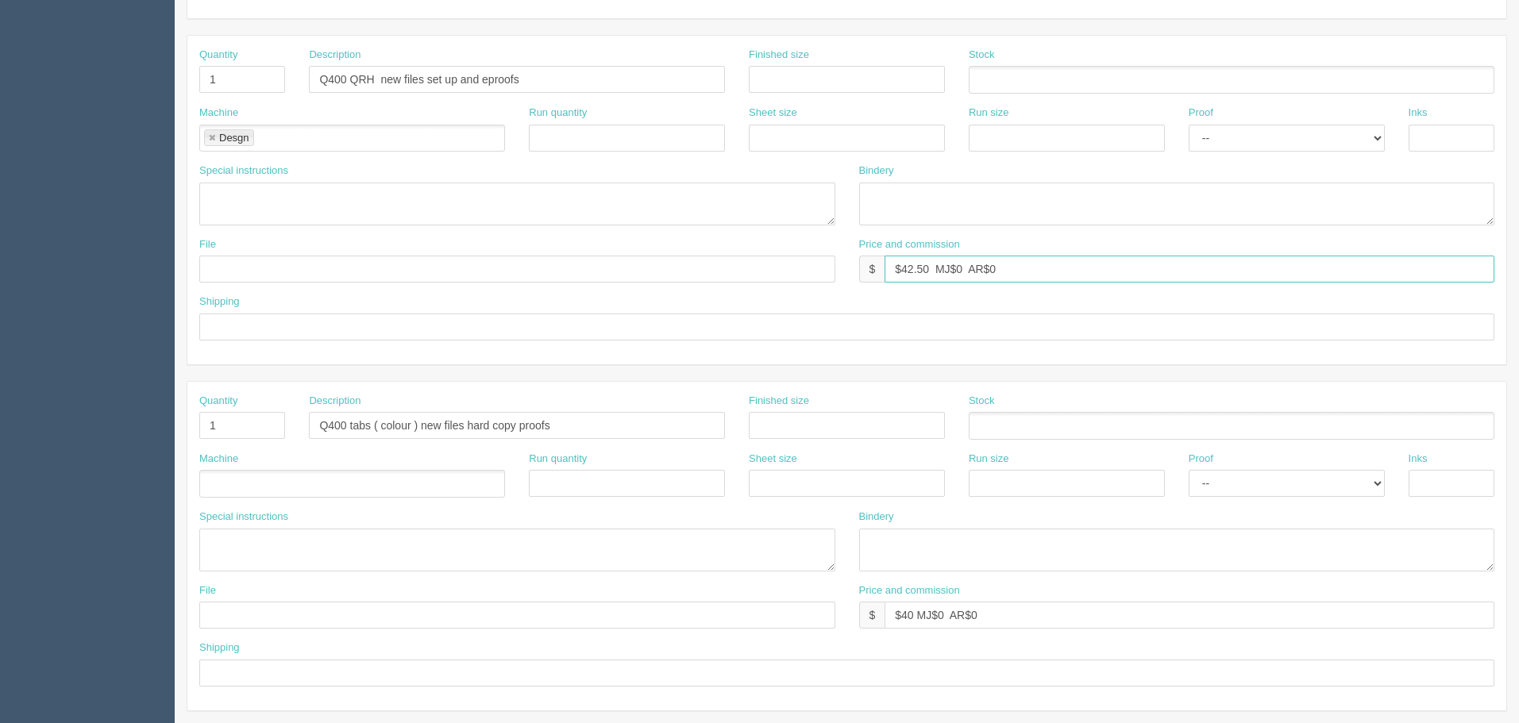
type input "$42.50 MJ$0 AR$0"
drag, startPoint x: 371, startPoint y: 422, endPoint x: 350, endPoint y: 428, distance: 21.4
click at [350, 428] on input "Q400 tabs ( colour ) new files hard copy proofs" at bounding box center [517, 425] width 416 height 27
click at [580, 430] on input "Q400 QRH new files hard copy proofs" at bounding box center [517, 425] width 416 height 27
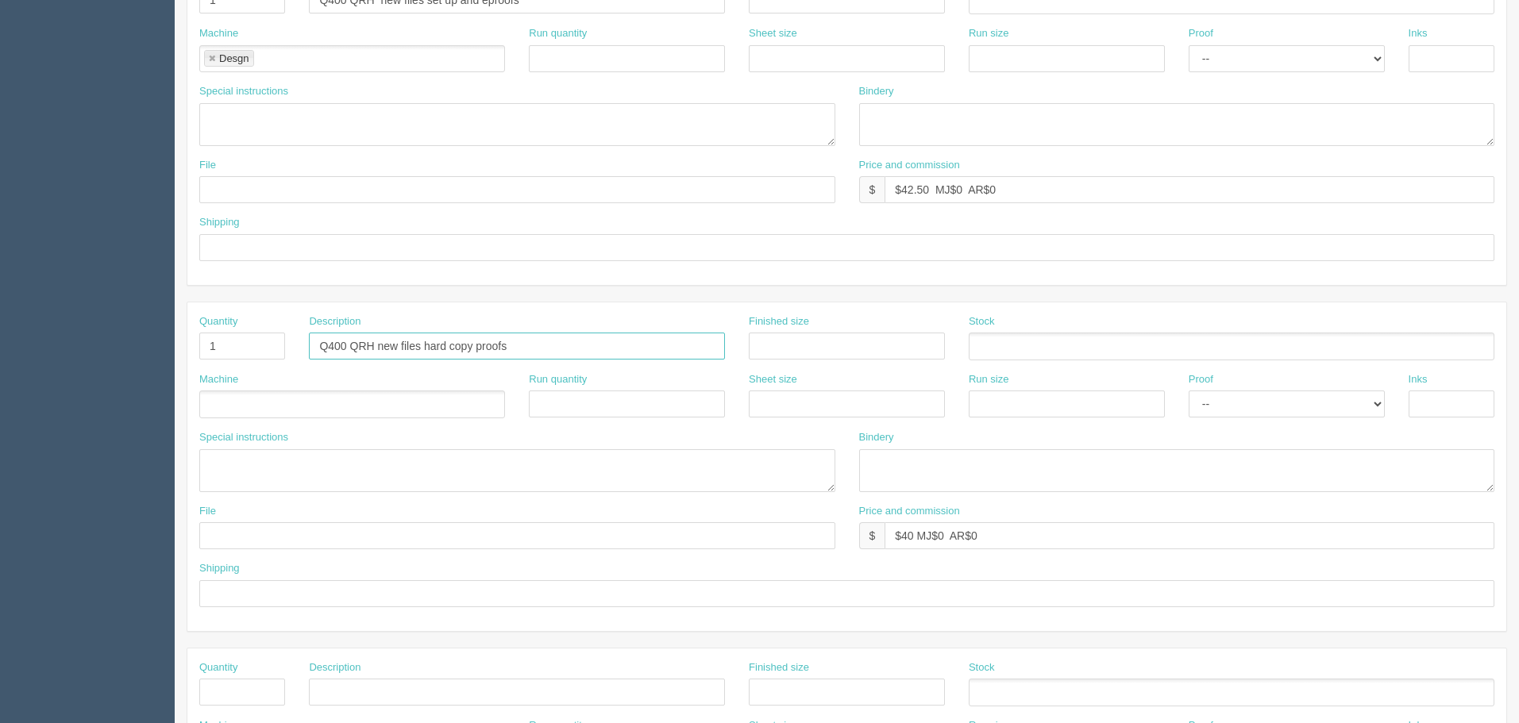
scroll to position [0, 0]
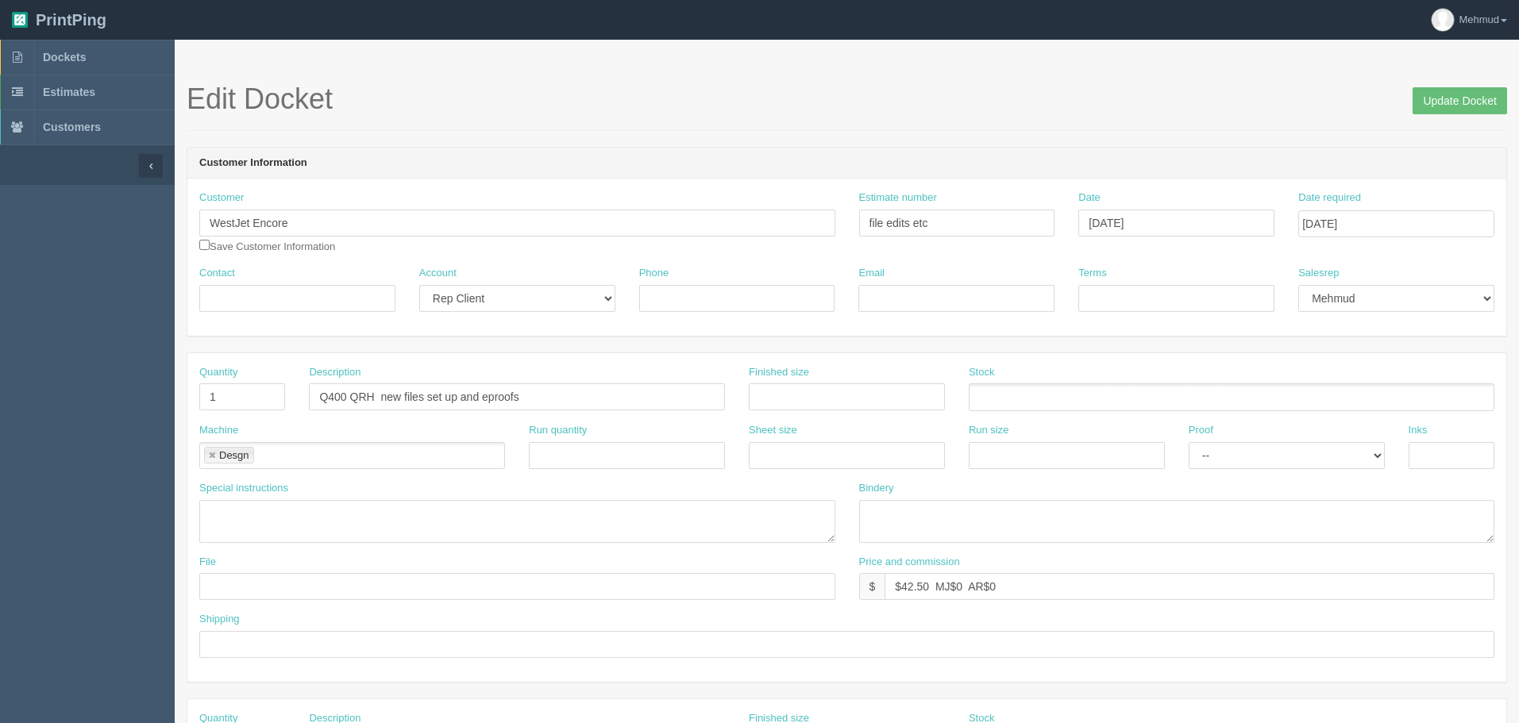
type input "Q400 QRH new files hard copy proofs"
click at [1460, 103] on input "Update Docket" at bounding box center [1460, 100] width 94 height 27
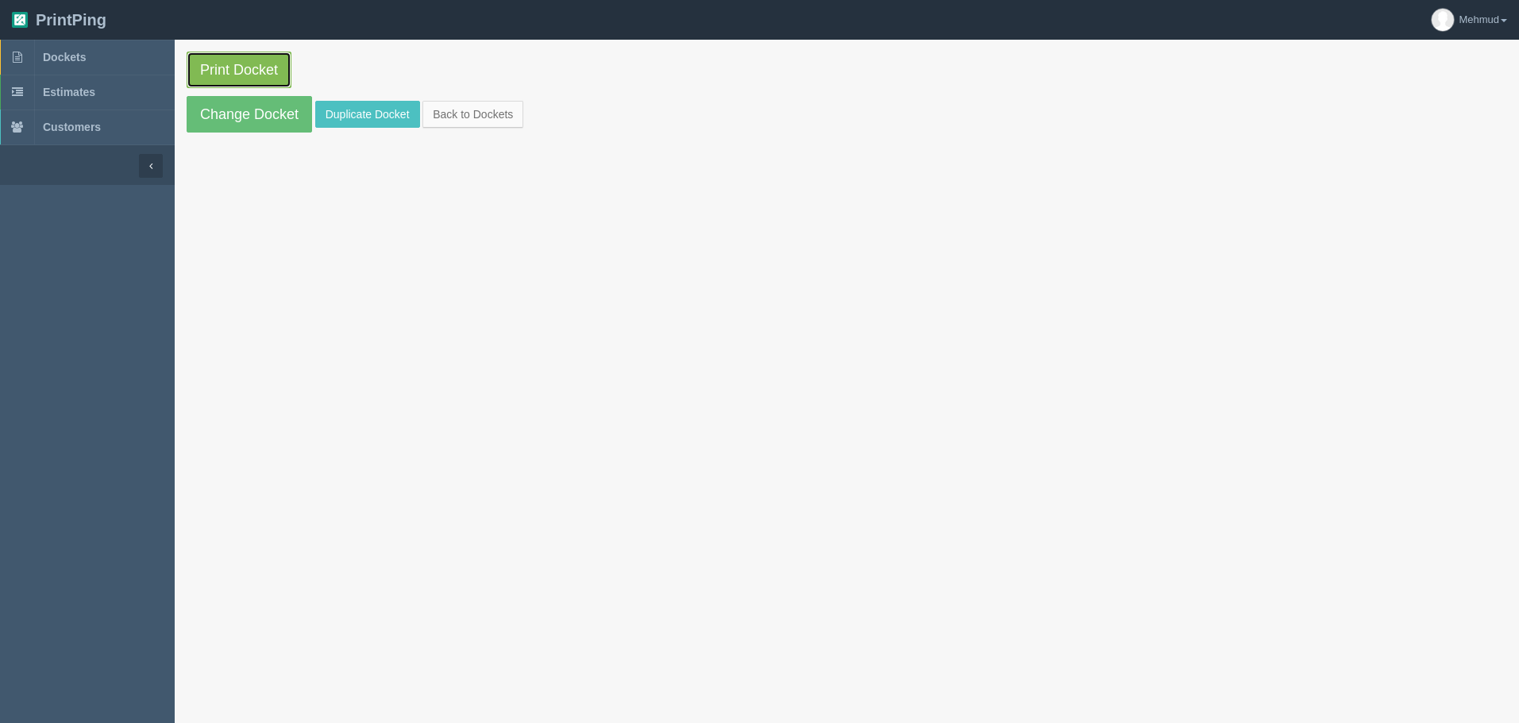
click at [275, 79] on link "Print Docket" at bounding box center [239, 70] width 105 height 37
click at [57, 57] on span "Dockets" at bounding box center [64, 57] width 43 height 13
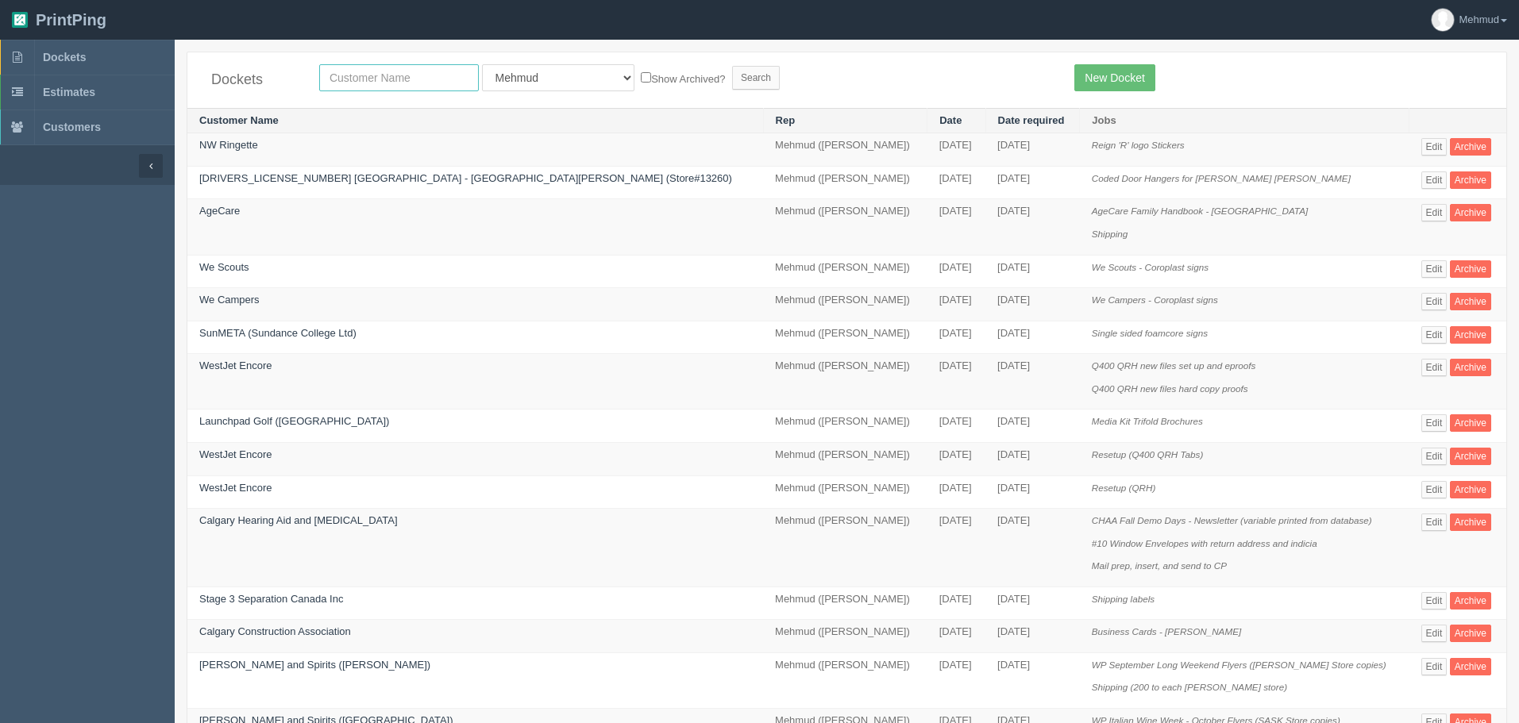
click at [407, 77] on input "text" at bounding box center [399, 77] width 160 height 27
type input "mj sales"
click at [732, 79] on input "Search" at bounding box center [756, 78] width 48 height 24
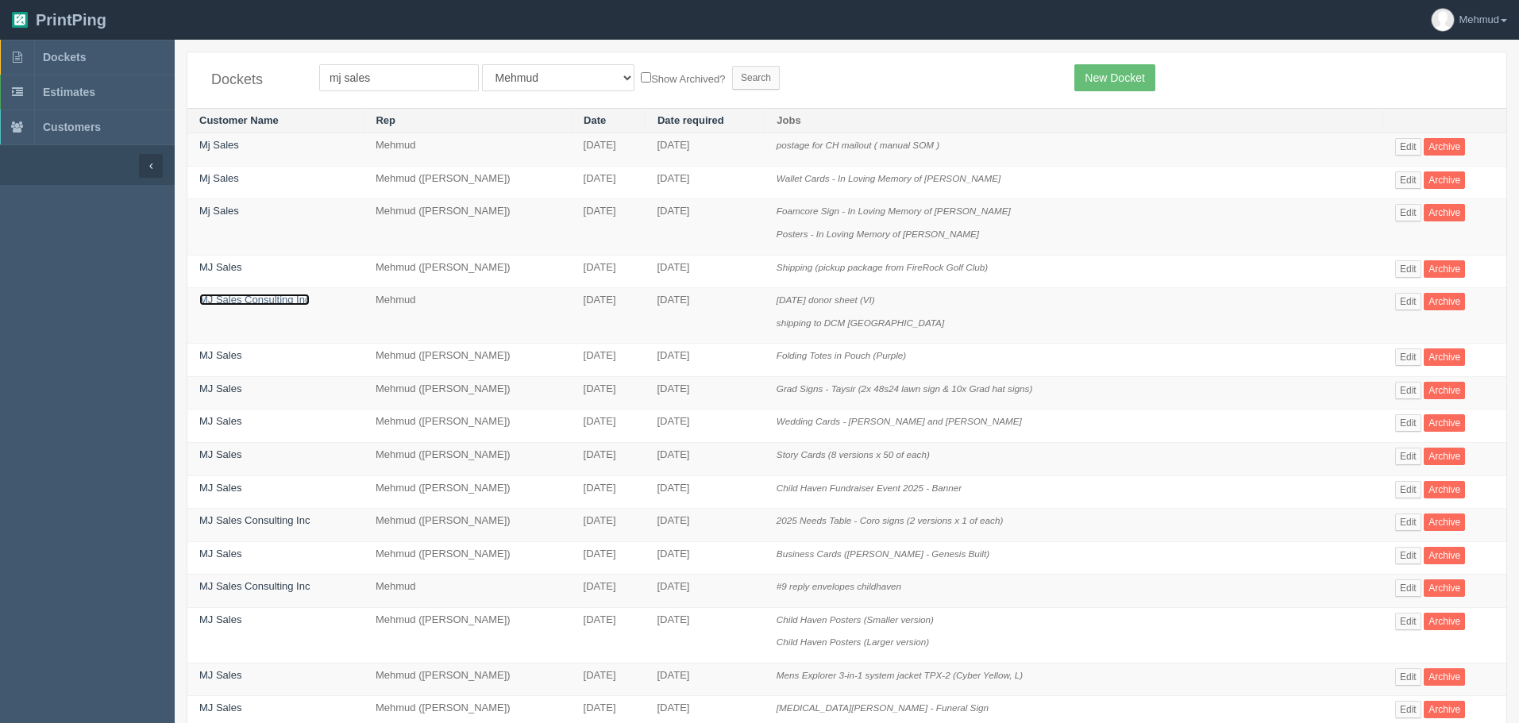
click at [263, 295] on link "MJ Sales Consulting Inc" at bounding box center [254, 300] width 110 height 12
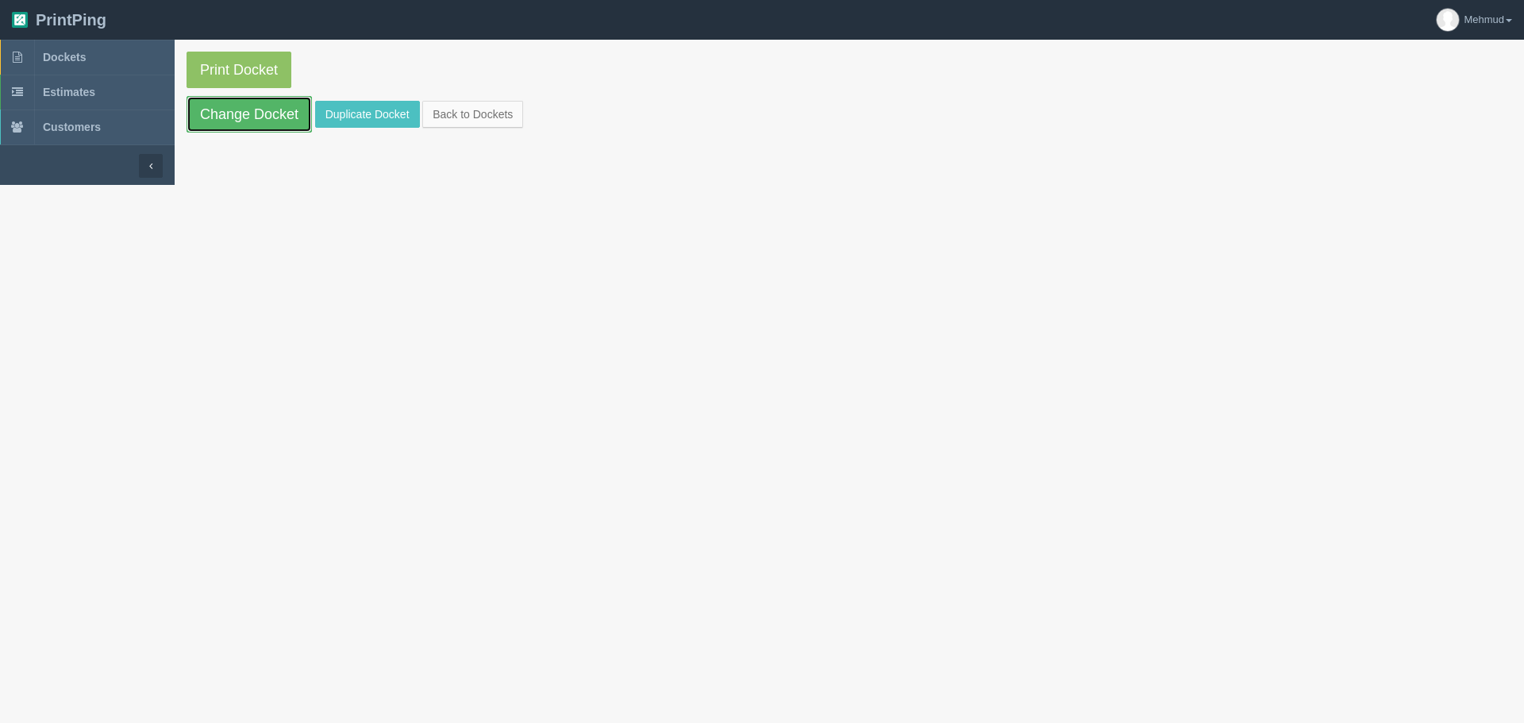
click at [265, 122] on link "Change Docket" at bounding box center [249, 114] width 125 height 37
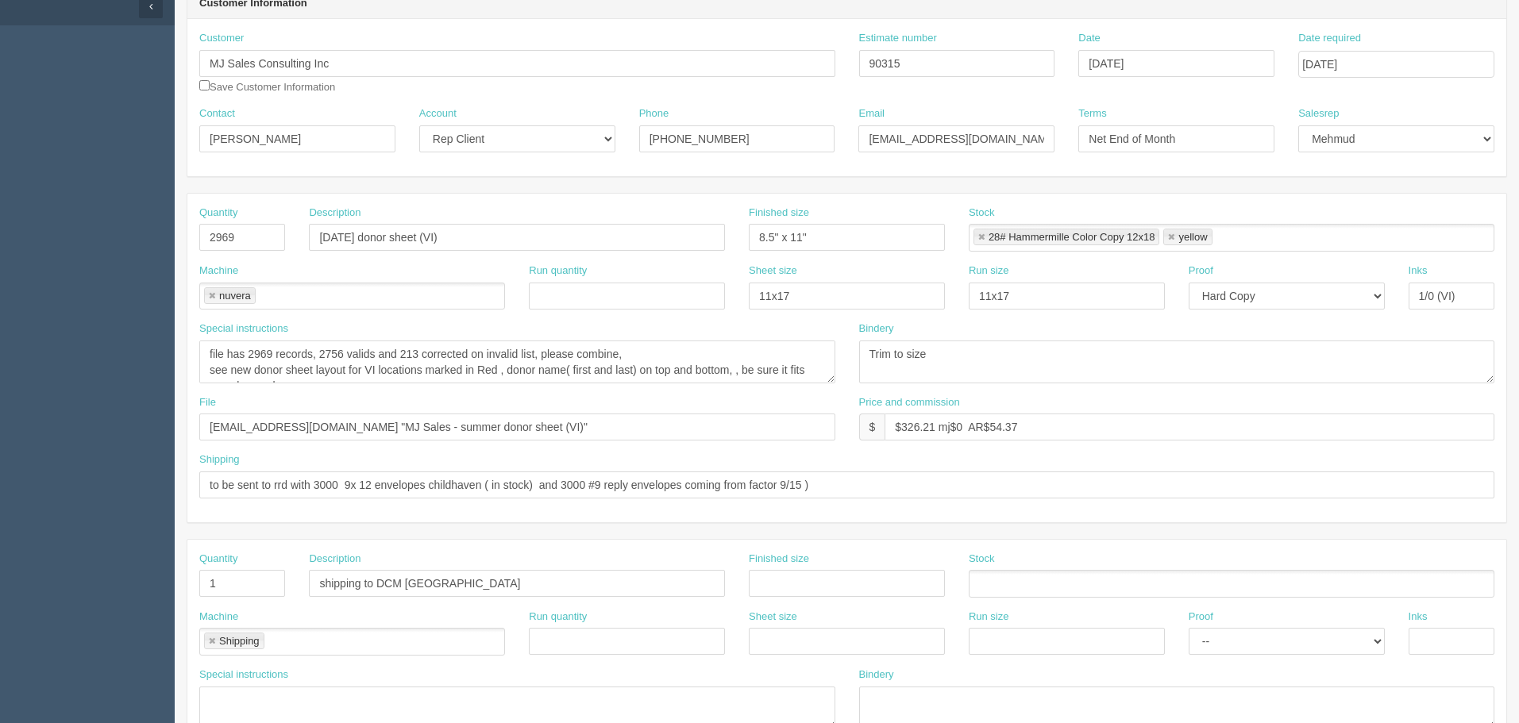
scroll to position [159, 0]
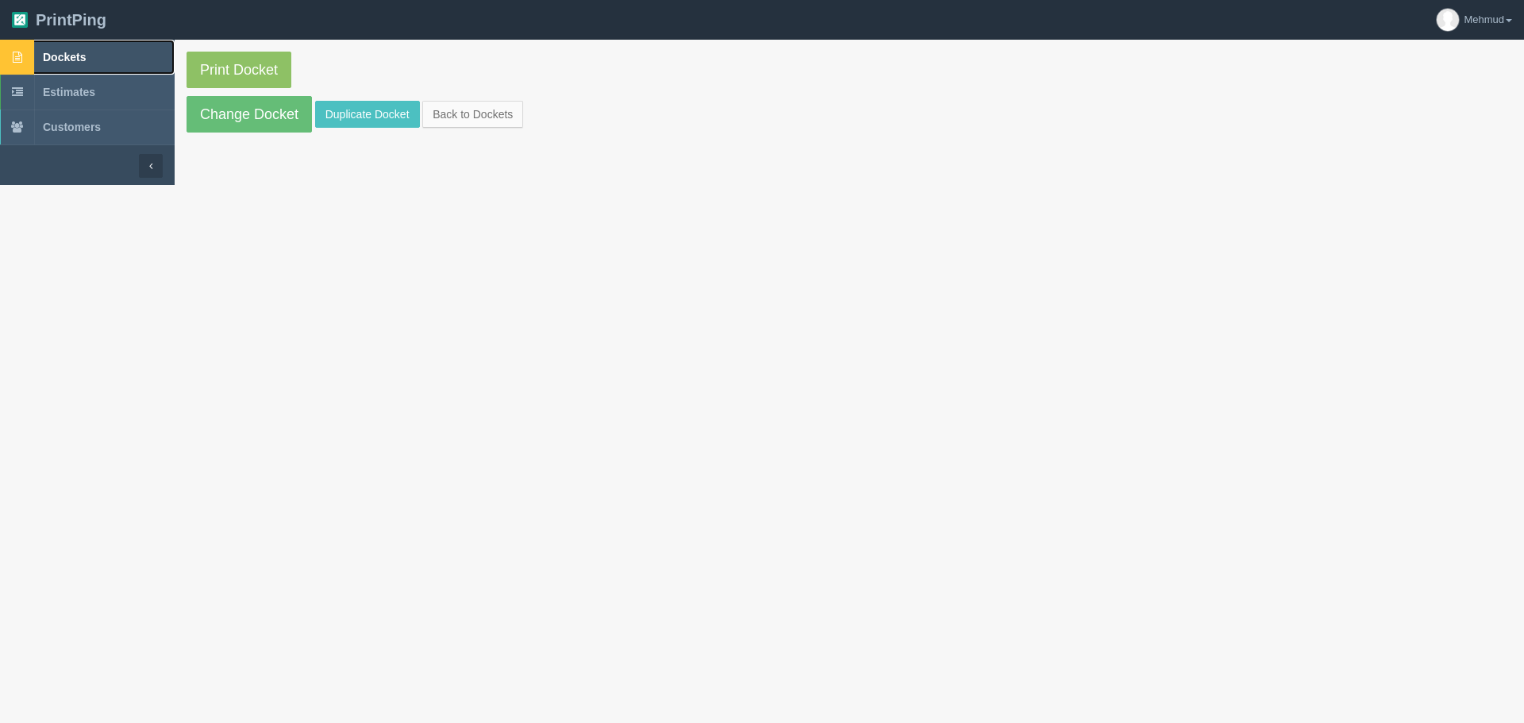
click at [64, 47] on link "Dockets" at bounding box center [87, 57] width 175 height 35
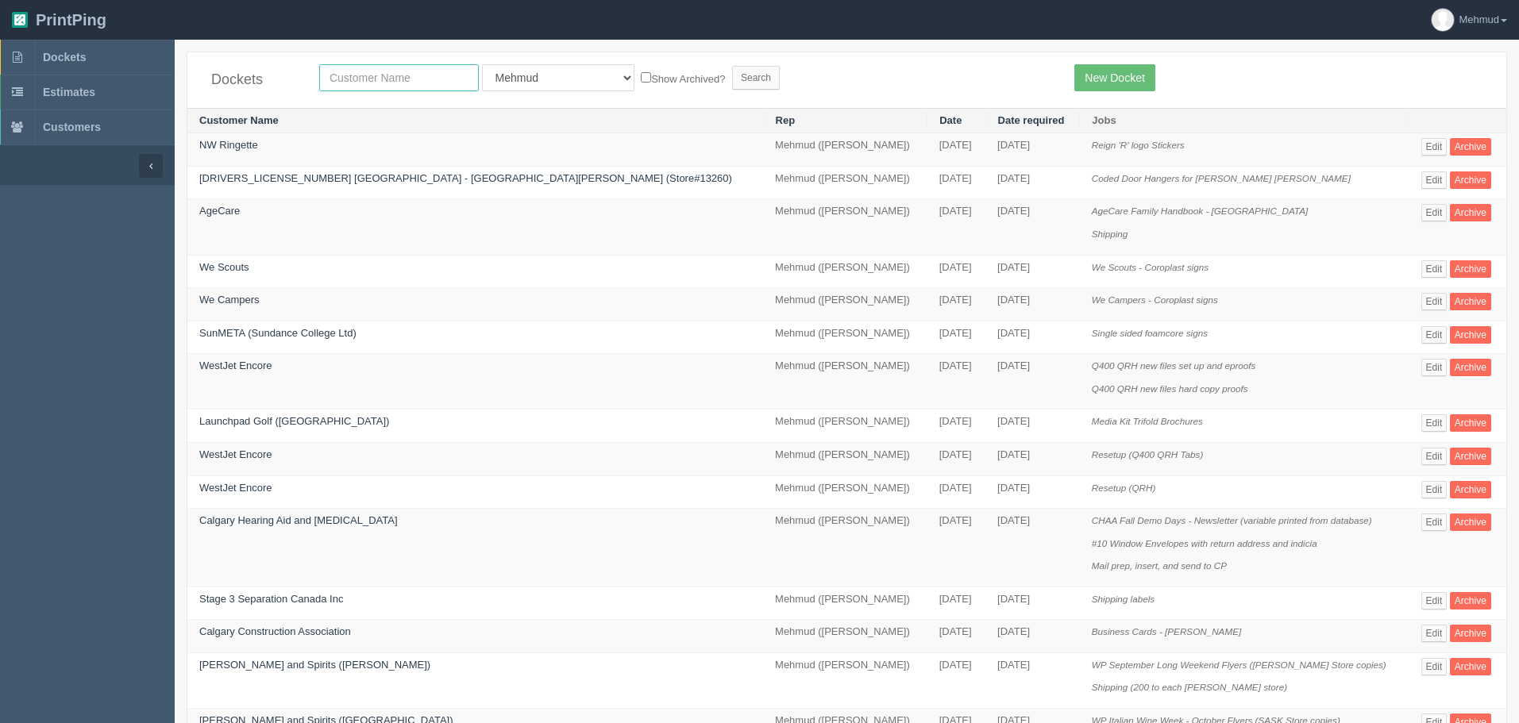
click at [370, 88] on input "text" at bounding box center [399, 77] width 160 height 27
type input "[PERSON_NAME]"
click at [732, 79] on input "Search" at bounding box center [756, 78] width 48 height 24
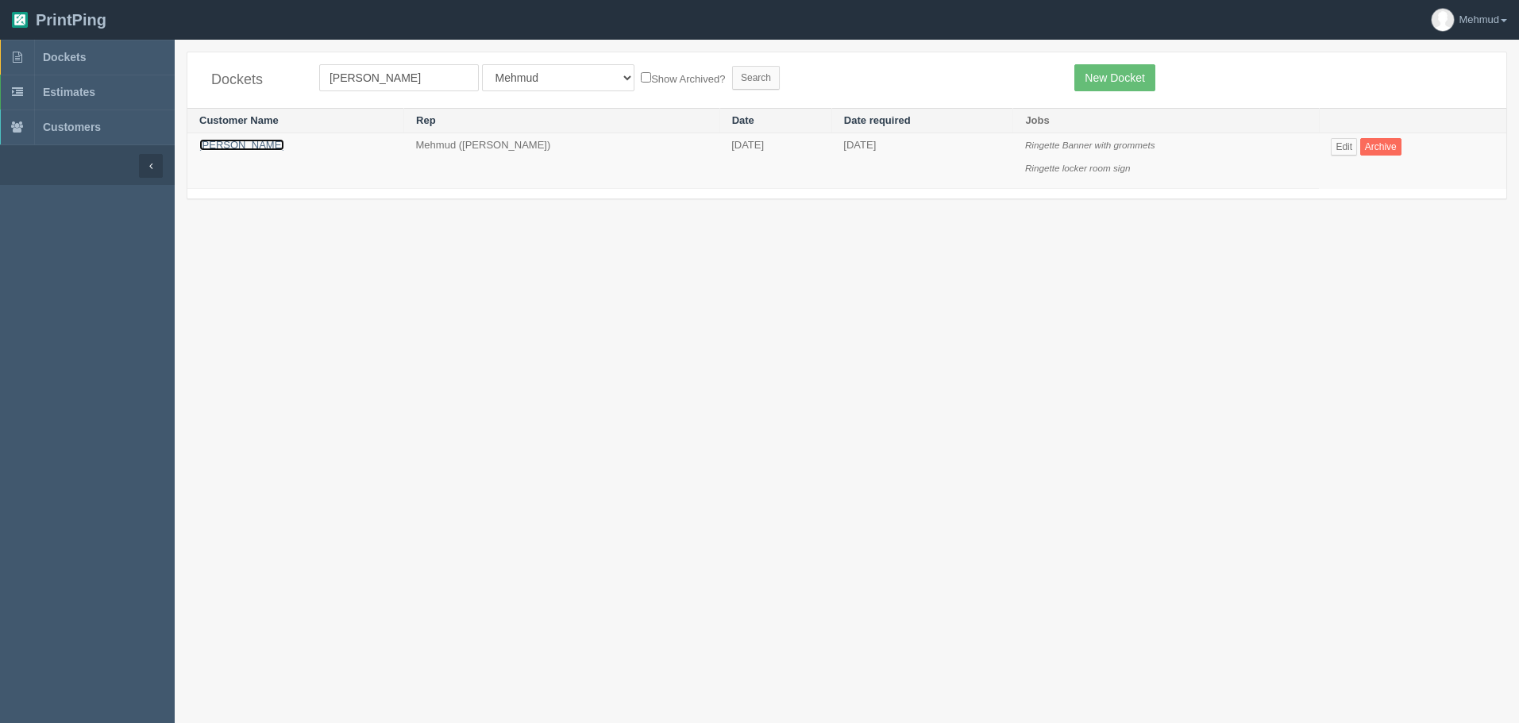
click at [228, 144] on link "[PERSON_NAME]" at bounding box center [241, 145] width 85 height 12
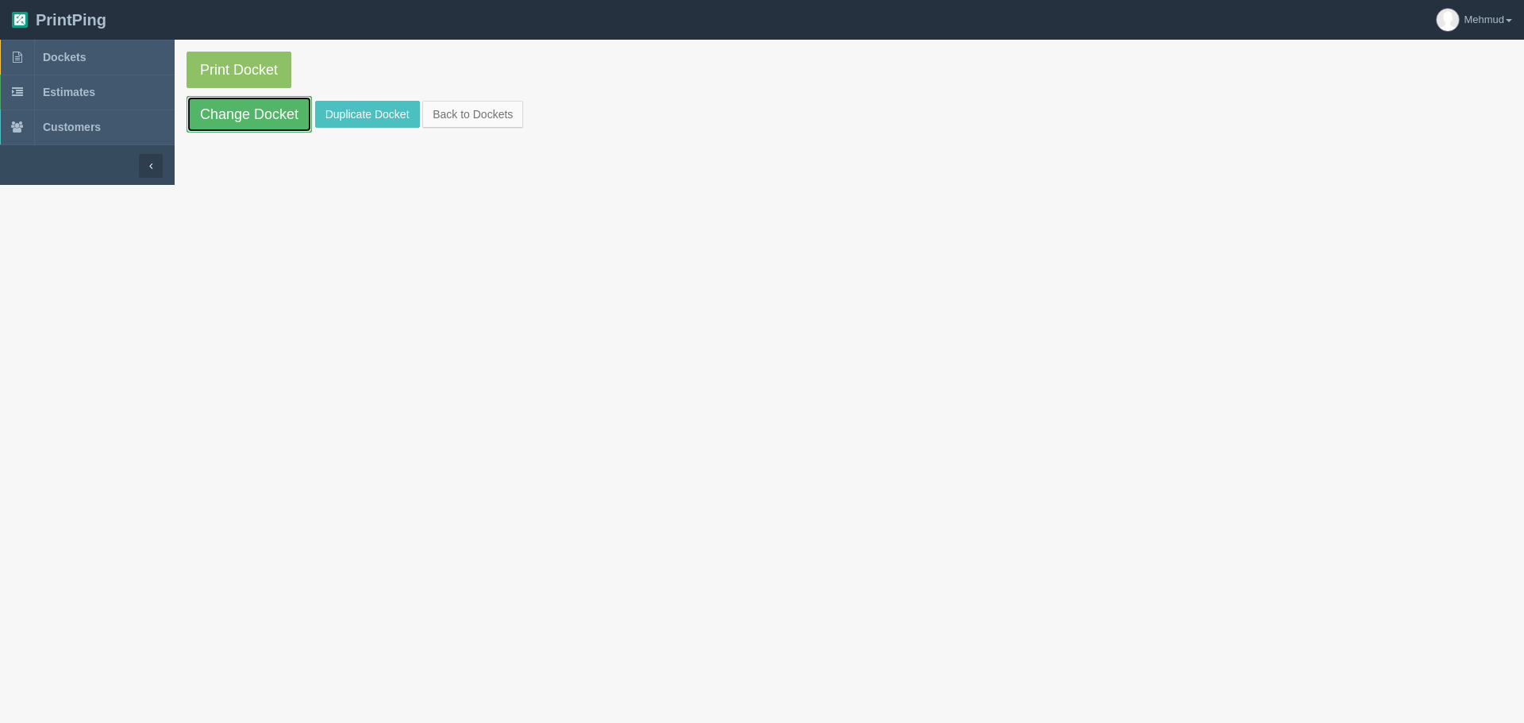
click at [233, 126] on link "Change Docket" at bounding box center [249, 114] width 125 height 37
